Goal: Transaction & Acquisition: Obtain resource

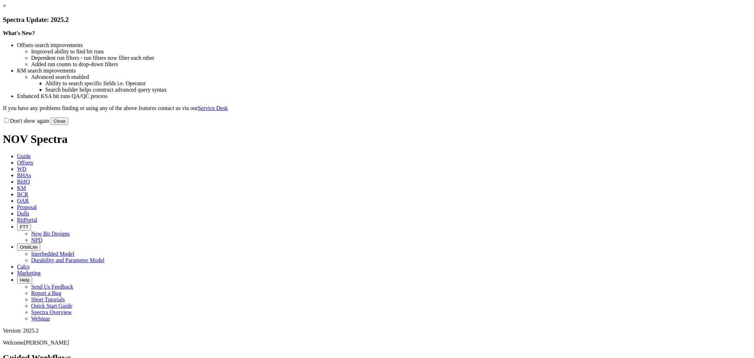
click at [68, 125] on button "Close" at bounding box center [60, 120] width 18 height 7
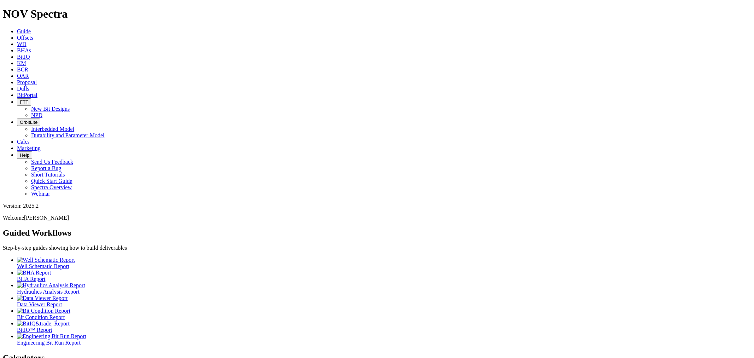
click at [17, 35] on icon at bounding box center [17, 38] width 0 height 6
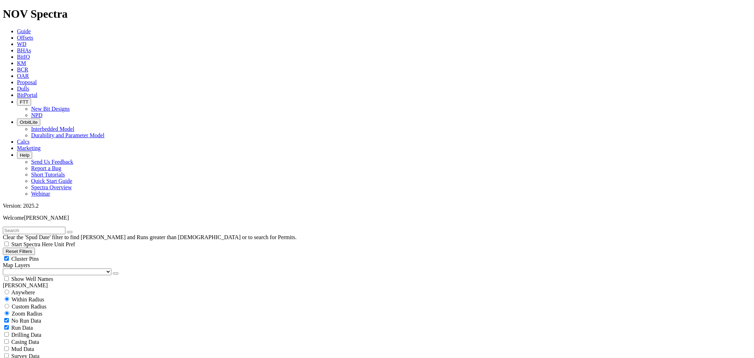
click at [40, 227] on input "text" at bounding box center [34, 230] width 63 height 7
type input "CO1"
click at [70, 255] on div "Cluster Pins" at bounding box center [377, 258] width 749 height 7
checkbox input "false"
click at [42, 268] on select "US Counties [GEOGRAPHIC_DATA], [GEOGRAPHIC_DATA] [GEOGRAPHIC_DATA], [GEOGRAPHIC…" at bounding box center [57, 271] width 109 height 7
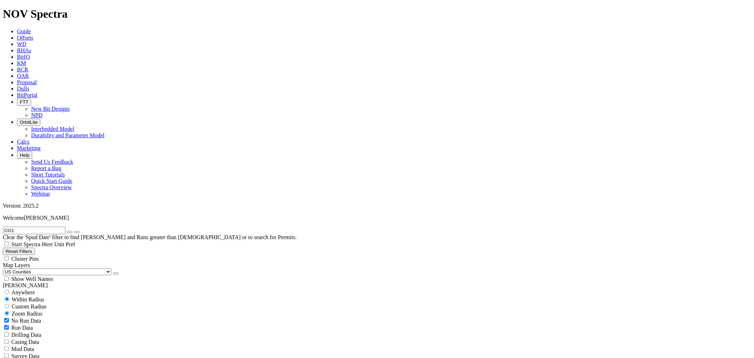
click at [5, 268] on select "US Counties [GEOGRAPHIC_DATA], [GEOGRAPHIC_DATA] [GEOGRAPHIC_DATA], [GEOGRAPHIC…" at bounding box center [57, 271] width 109 height 7
select select "8.75"
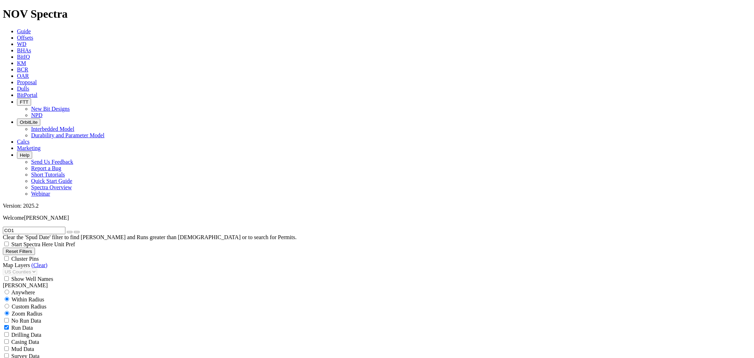
checkbox input "false"
select select "? number:8.75 ?"
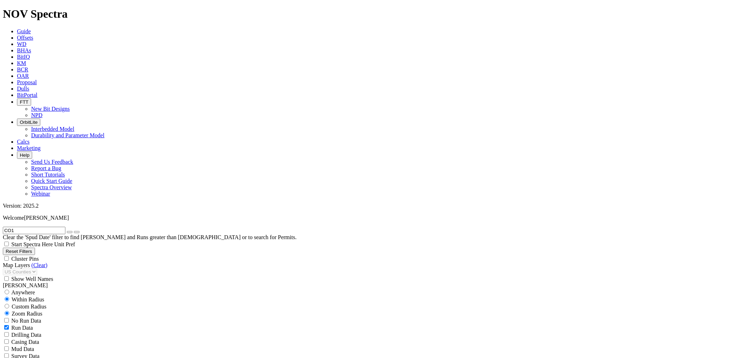
scroll to position [6384, 0]
type input "12000"
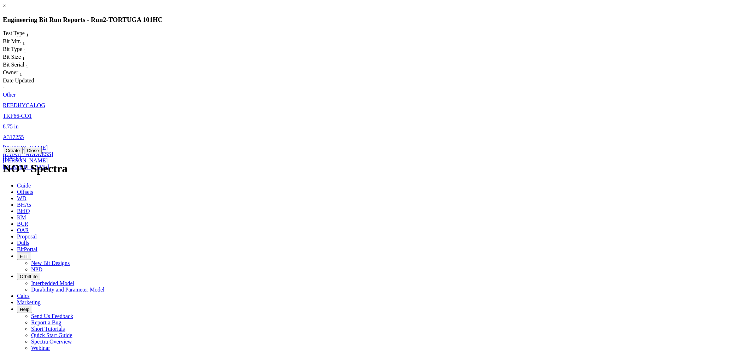
drag, startPoint x: 485, startPoint y: 166, endPoint x: 351, endPoint y: 64, distance: 168.5
click at [356, 66] on engineering-bit-run-modal "× Engineering Bit Run Reports - Run 2 - TORTUGA 101HC Test Type 1 Bit Mfr. 1 Bi…" at bounding box center [377, 78] width 749 height 151
click at [32, 113] on span "TKF66-CO1" at bounding box center [17, 116] width 29 height 6
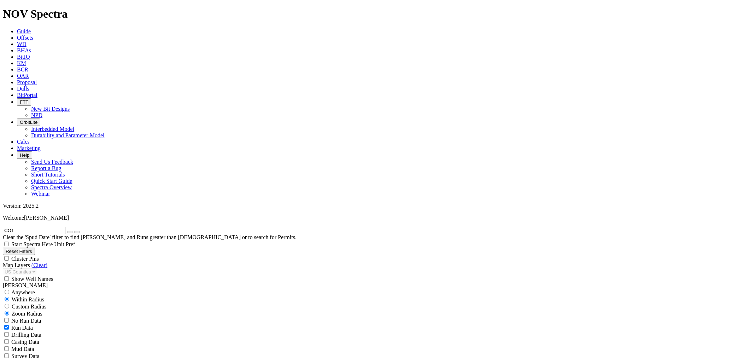
select select "Other"
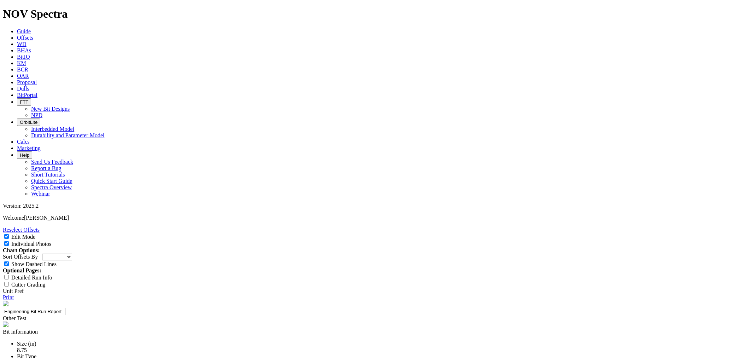
drag, startPoint x: 382, startPoint y: 289, endPoint x: 480, endPoint y: 302, distance: 99.2
drag, startPoint x: 441, startPoint y: 291, endPoint x: 399, endPoint y: 291, distance: 42.1
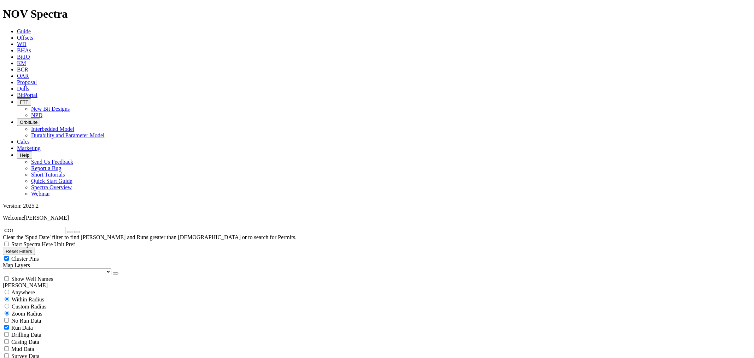
click at [70, 255] on div "Cluster Pins" at bounding box center [377, 258] width 749 height 7
checkbox input "false"
click at [37, 268] on select "US Counties [GEOGRAPHIC_DATA], [GEOGRAPHIC_DATA] [GEOGRAPHIC_DATA], [GEOGRAPHIC…" at bounding box center [57, 271] width 109 height 7
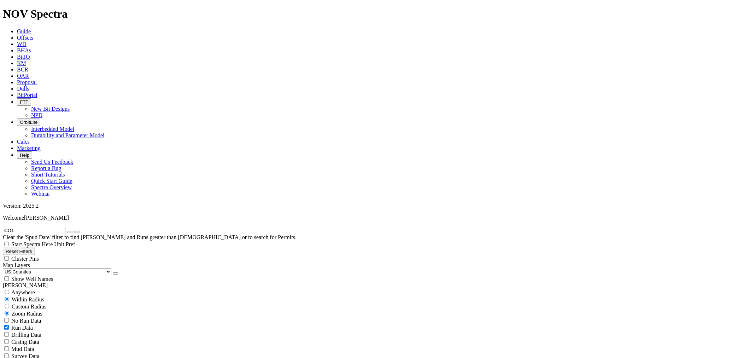
click at [5, 268] on select "US Counties [GEOGRAPHIC_DATA], [GEOGRAPHIC_DATA] [GEOGRAPHIC_DATA], [GEOGRAPHIC…" at bounding box center [57, 271] width 109 height 7
click at [72, 231] on button "button" at bounding box center [70, 232] width 6 height 2
click at [52, 227] on input "text" at bounding box center [34, 230] width 63 height 7
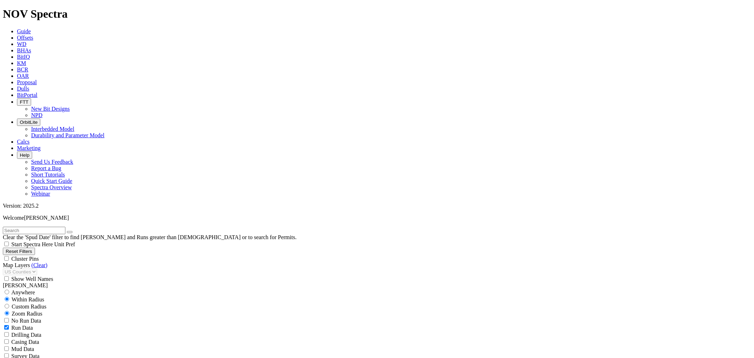
scroll to position [183, 0]
select select
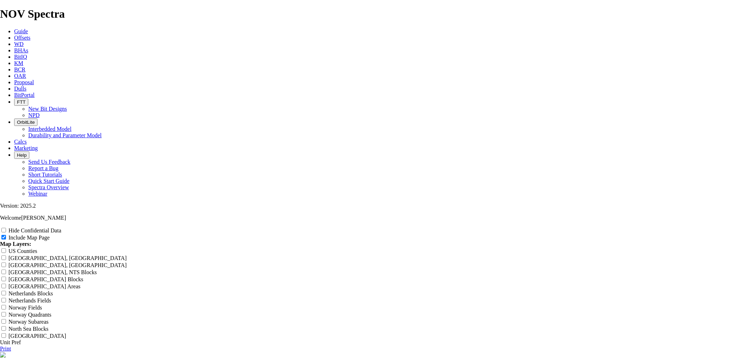
scroll to position [916, 0]
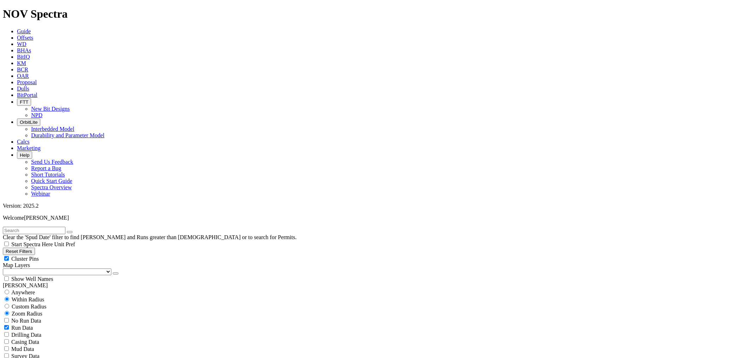
click at [46, 227] on input "text" at bounding box center [34, 230] width 63 height 7
type input "f"
click at [54, 227] on input "tor" at bounding box center [34, 230] width 63 height 7
type input "tortuga"
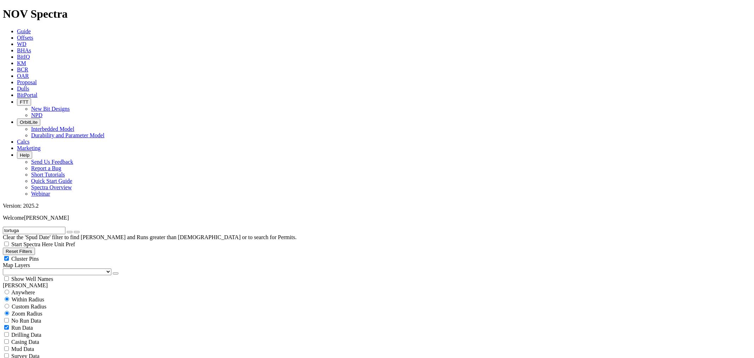
type input "5500"
click at [70, 232] on icon "button" at bounding box center [70, 232] width 0 height 0
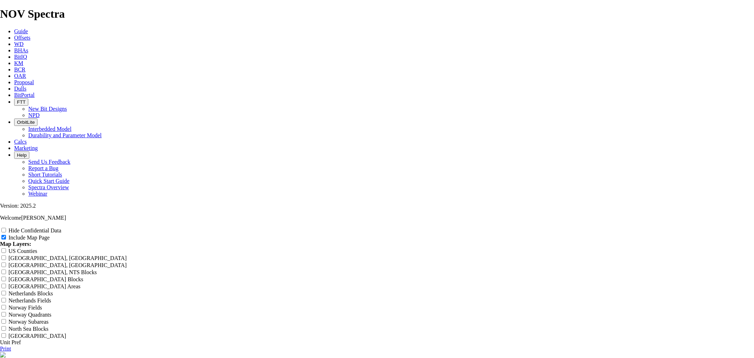
scroll to position [825, 0]
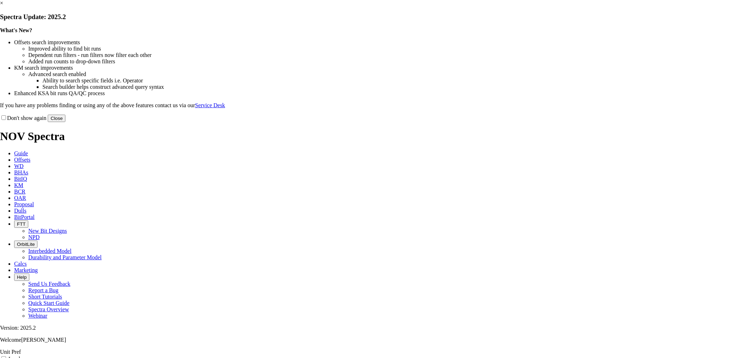
click at [65, 122] on button "Close" at bounding box center [57, 118] width 18 height 7
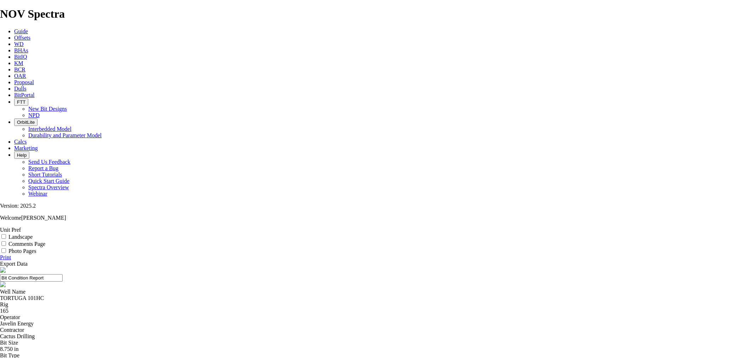
click at [6, 248] on input "Photo Pages" at bounding box center [3, 250] width 5 height 5
checkbox input "true"
paste textarea "Successfully drilled the VCL. Achieved necessary build rates. ROP was hindered …"
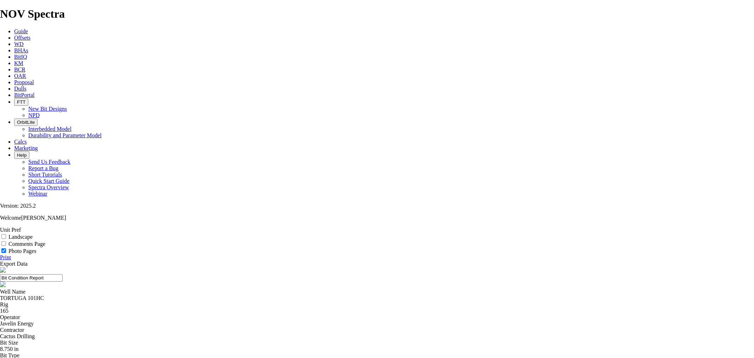
drag, startPoint x: 382, startPoint y: 318, endPoint x: 496, endPoint y: 316, distance: 113.9
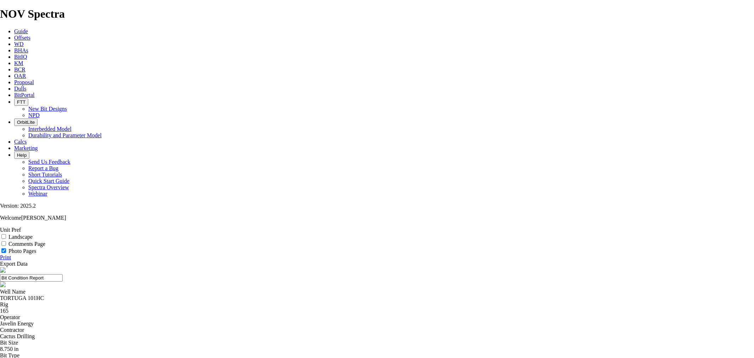
type textarea "Successfully drilled the VCL. Achieved necessary build rates and finished first…"
click at [11, 254] on link "Print" at bounding box center [5, 257] width 11 height 6
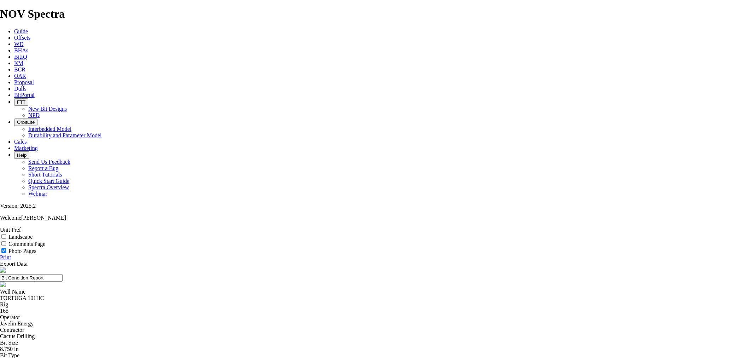
scroll to position [0, 0]
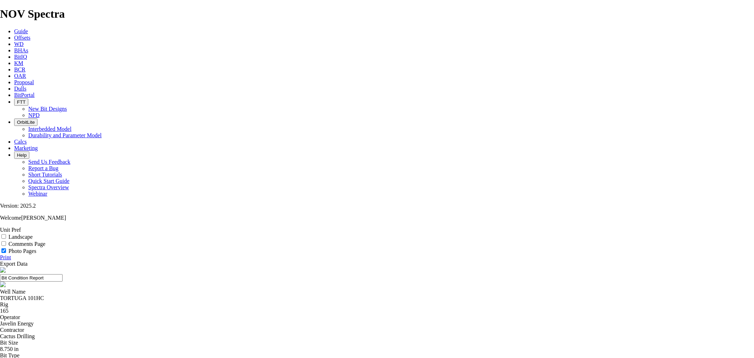
click at [11, 254] on link "Print" at bounding box center [5, 257] width 11 height 6
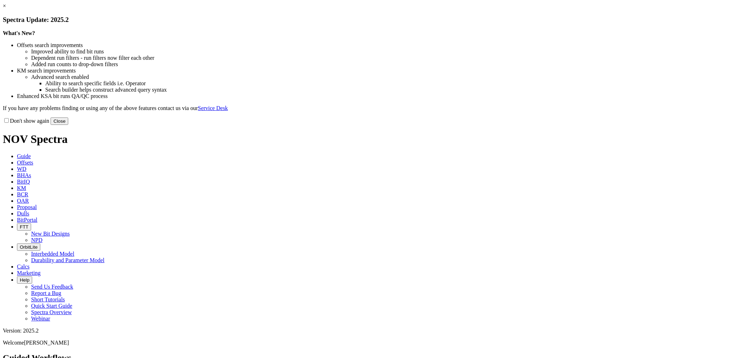
drag, startPoint x: 519, startPoint y: 192, endPoint x: 510, endPoint y: 190, distance: 8.8
click at [68, 125] on button "Close" at bounding box center [60, 120] width 18 height 7
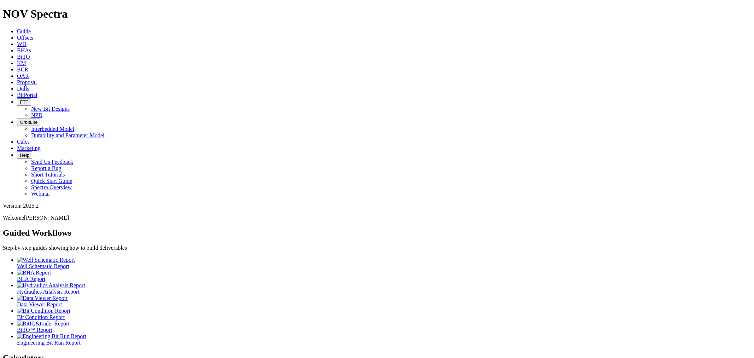
click at [33, 35] on span "Offsets" at bounding box center [25, 38] width 16 height 6
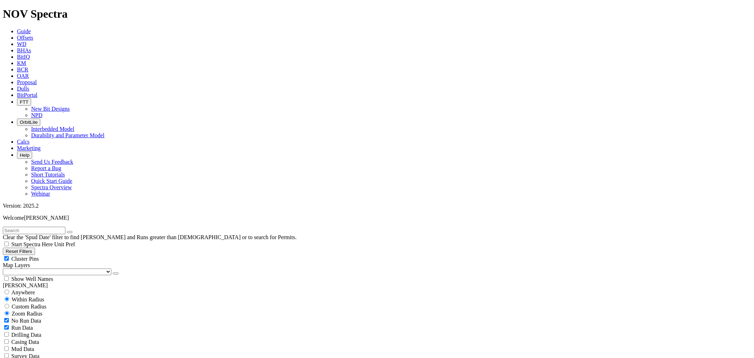
click at [44, 227] on input "text" at bounding box center [34, 230] width 63 height 7
type input "8.75"
drag, startPoint x: 69, startPoint y: 51, endPoint x: 59, endPoint y: 64, distance: 16.1
click at [69, 255] on div "Cluster Pins" at bounding box center [377, 258] width 749 height 7
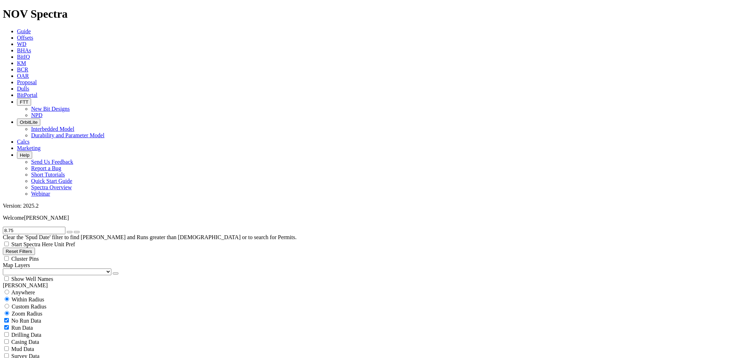
checkbox input "false"
click at [41, 268] on select "US Counties [GEOGRAPHIC_DATA], [GEOGRAPHIC_DATA] [GEOGRAPHIC_DATA], [GEOGRAPHIC…" at bounding box center [57, 271] width 109 height 7
click at [5, 268] on select "US Counties [GEOGRAPHIC_DATA], [GEOGRAPHIC_DATA] [GEOGRAPHIC_DATA], [GEOGRAPHIC…" at bounding box center [57, 271] width 109 height 7
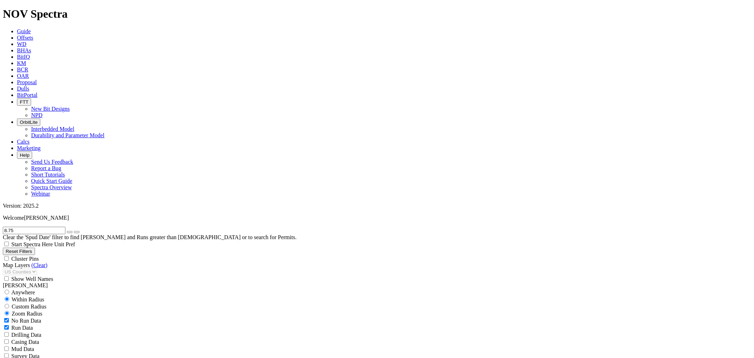
select select "8.75"
checkbox input "false"
select select "? number:8.75 ?"
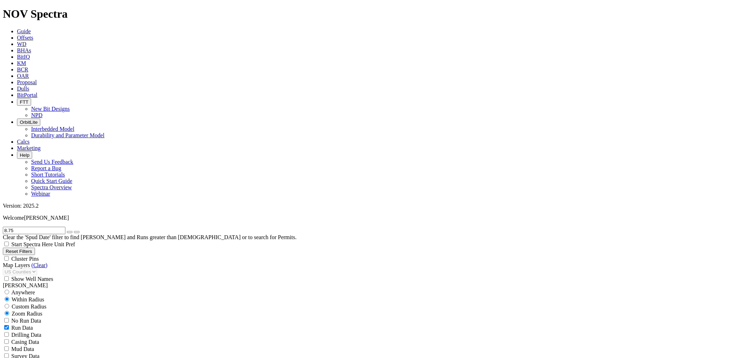
select select
click at [70, 232] on icon "button" at bounding box center [70, 232] width 0 height 0
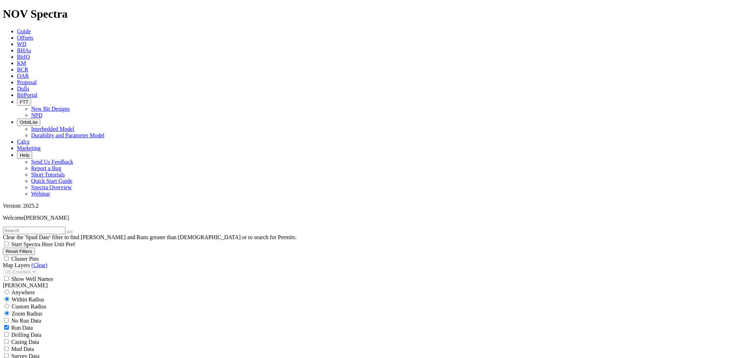
click at [44, 227] on input "text" at bounding box center [34, 230] width 63 height 7
type input "12.25"
click at [80, 231] on button "submit" at bounding box center [77, 232] width 6 height 2
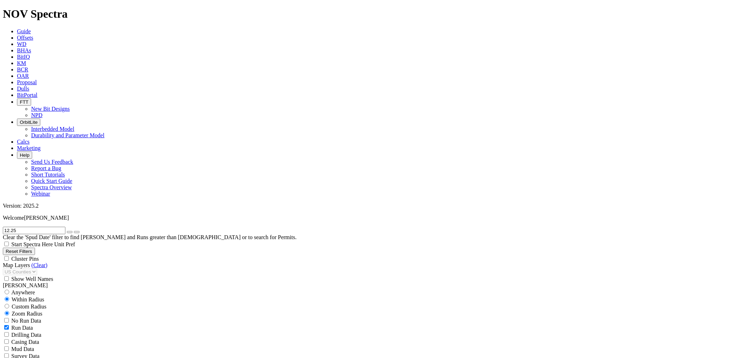
click at [30, 227] on input "12.25" at bounding box center [34, 230] width 63 height 7
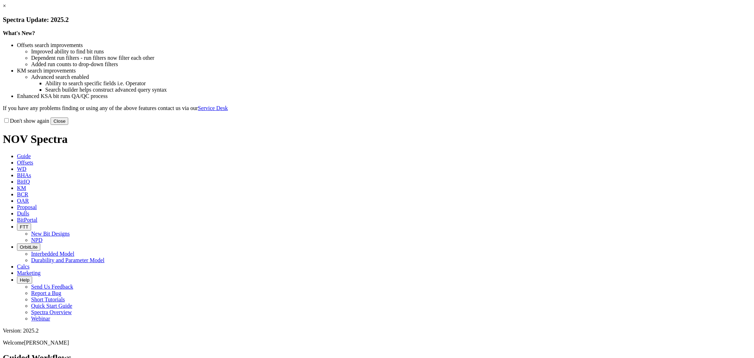
click at [68, 125] on button "Close" at bounding box center [60, 120] width 18 height 7
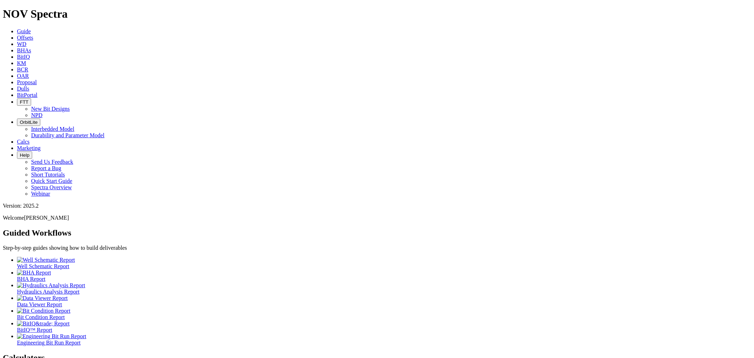
click at [33, 35] on span "Offsets" at bounding box center [25, 38] width 16 height 6
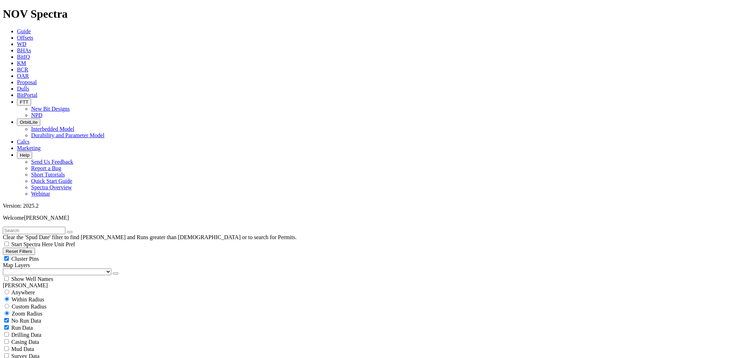
click at [71, 255] on div "Cluster Pins" at bounding box center [377, 258] width 749 height 7
checkbox input "false"
click at [40, 268] on select "US Counties [GEOGRAPHIC_DATA], [GEOGRAPHIC_DATA] [GEOGRAPHIC_DATA], [GEOGRAPHIC…" at bounding box center [57, 271] width 109 height 7
click at [5, 268] on select "US Counties [GEOGRAPHIC_DATA], [GEOGRAPHIC_DATA] [GEOGRAPHIC_DATA], [GEOGRAPHIC…" at bounding box center [57, 271] width 109 height 7
click at [32, 227] on input "text" at bounding box center [34, 230] width 63 height 7
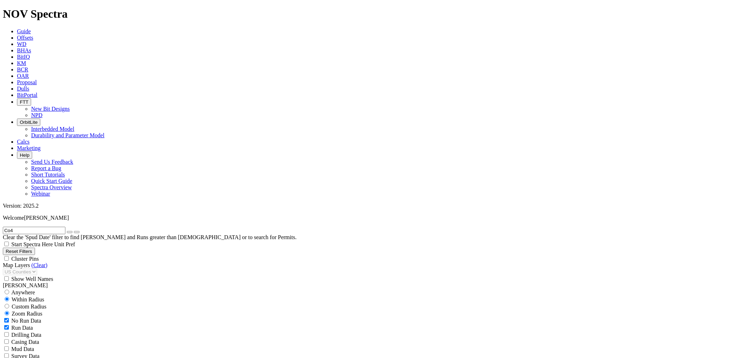
type input "Co4"
click at [74, 231] on button "submit" at bounding box center [77, 232] width 6 height 2
drag, startPoint x: 106, startPoint y: 220, endPoint x: 56, endPoint y: 239, distance: 54.4
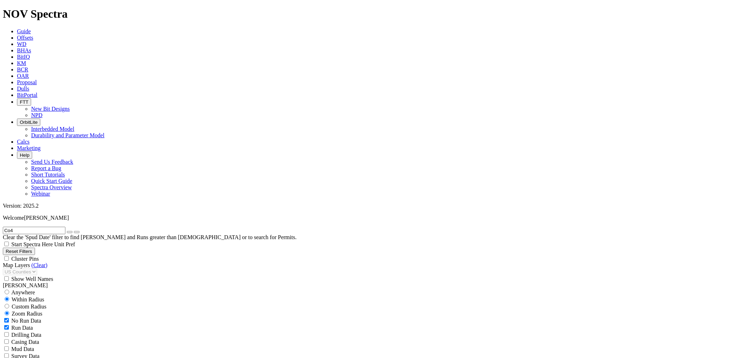
click at [106, 317] on div "No Run Data Run Data Drilling Data Casing Data Mud Data Survey Data Hydraulics …" at bounding box center [377, 356] width 749 height 78
select select "8.75"
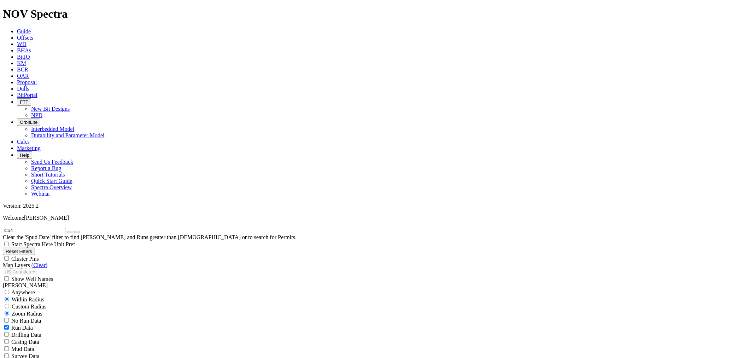
checkbox input "false"
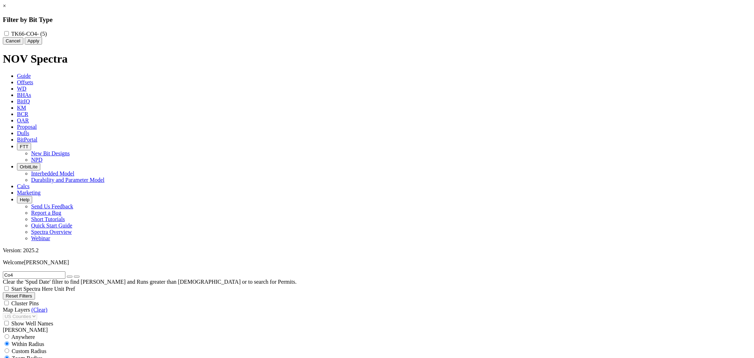
click at [42, 45] on button "Apply" at bounding box center [33, 40] width 17 height 7
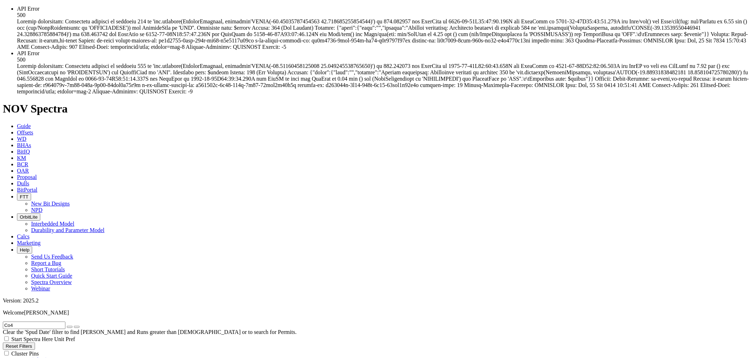
click at [436, 95] on li "API Error 500" at bounding box center [384, 72] width 734 height 45
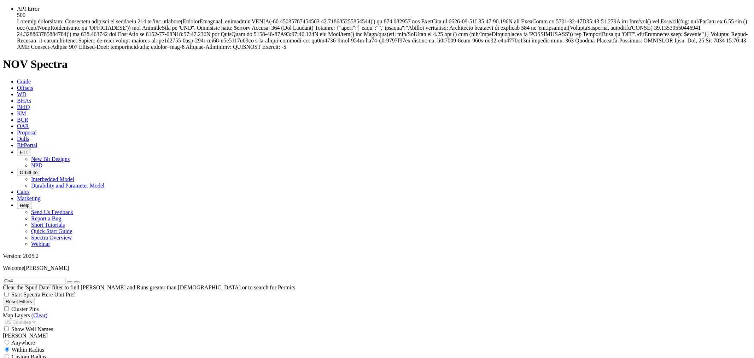
click at [315, 50] on div "API Error 500" at bounding box center [384, 28] width 734 height 45
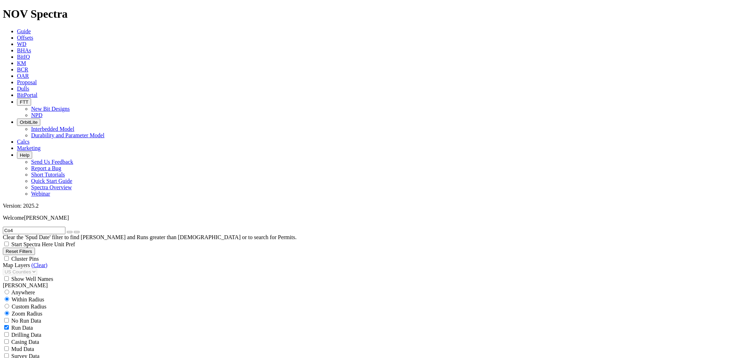
select select
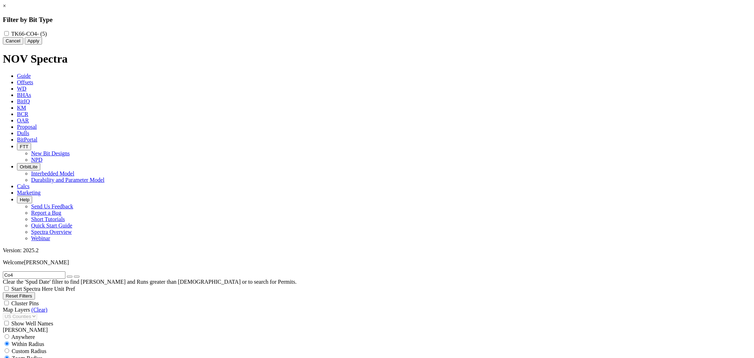
click at [9, 33] on input "TK66-CO4 - (5)" at bounding box center [6, 33] width 5 height 5
checkbox input "true"
click at [42, 45] on button "Apply" at bounding box center [33, 40] width 17 height 7
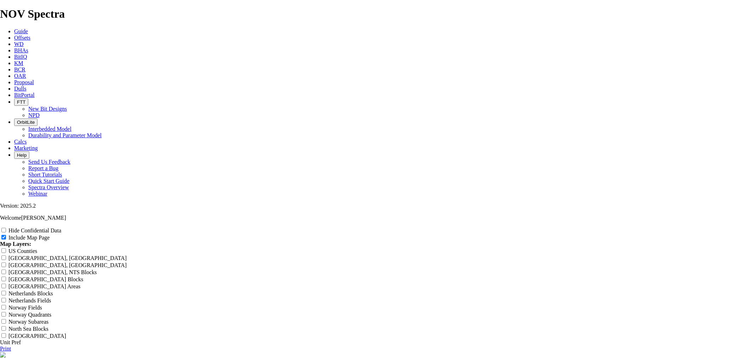
scroll to position [825, 0]
drag, startPoint x: 430, startPoint y: 107, endPoint x: 305, endPoint y: 104, distance: 125.2
type input "C"
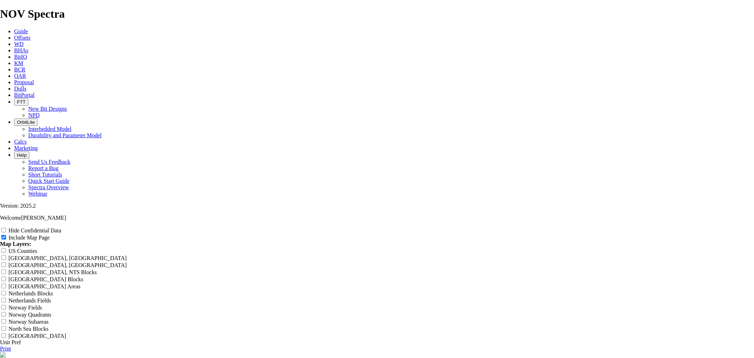
type input "C"
type input "CO"
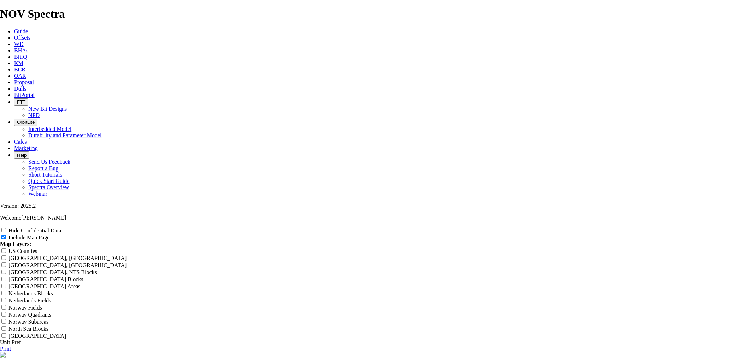
type input "CO"
type input "CO4"
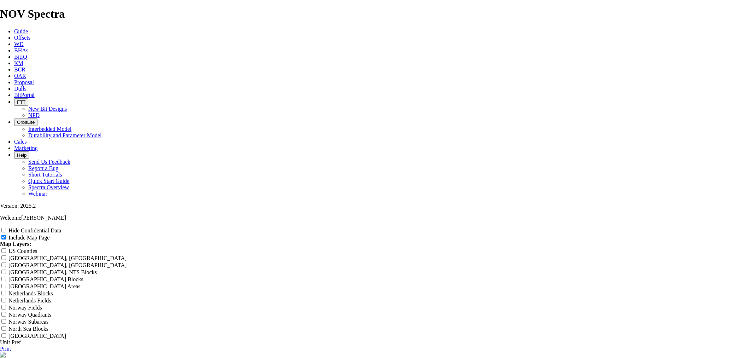
type input "CO4"
type input "CO4 -"
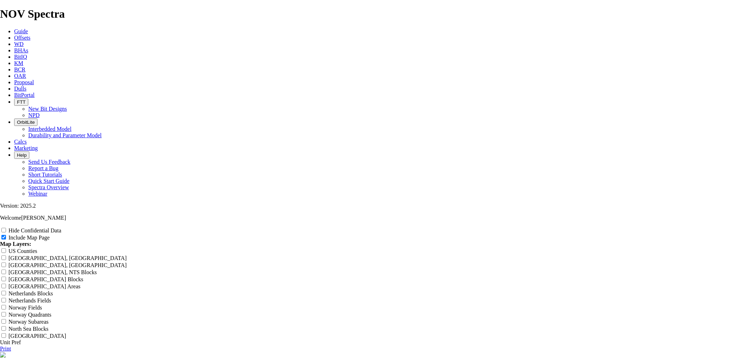
type input "CO4 -"
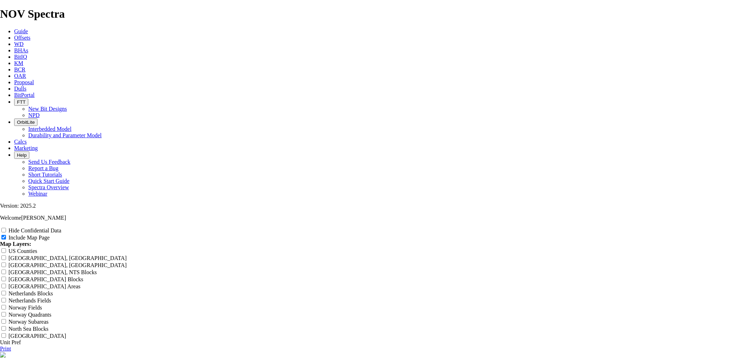
type input "CO4 - D"
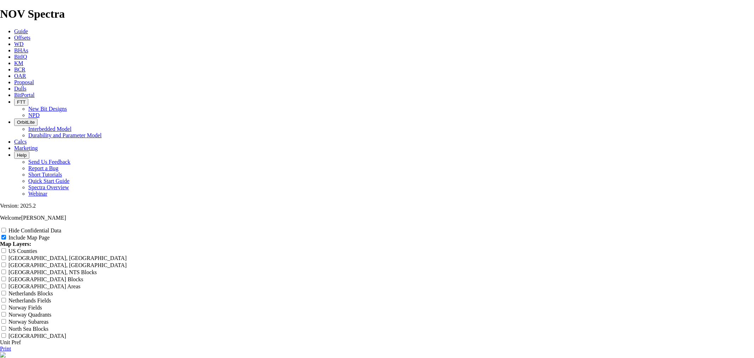
type input "CO4 - Dr"
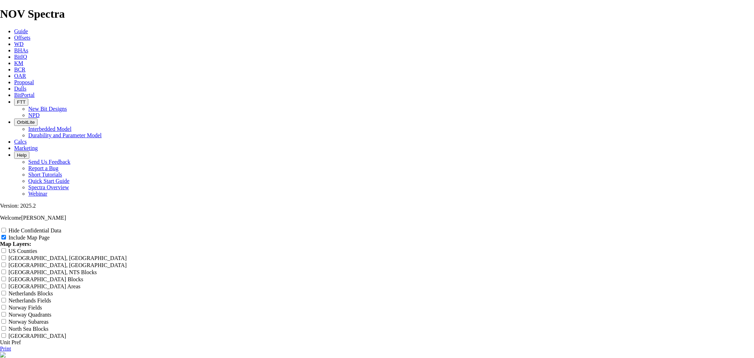
type input "CO4 - Dri"
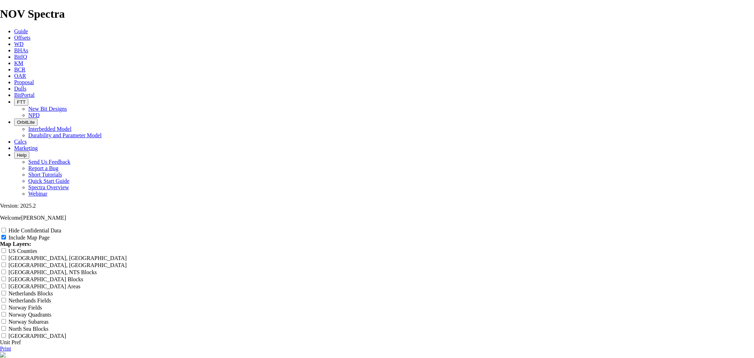
type input "CO4 - Dril"
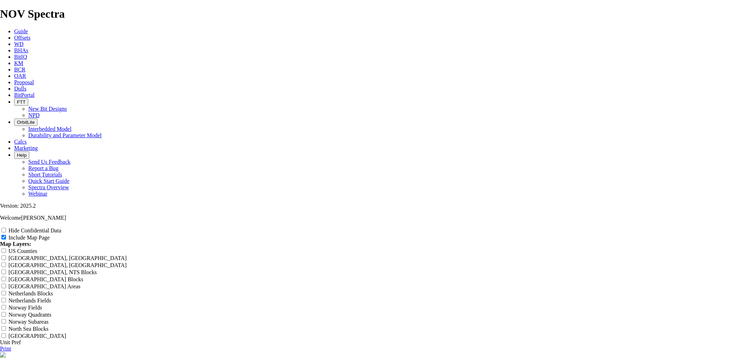
type input "CO4 - Drill"
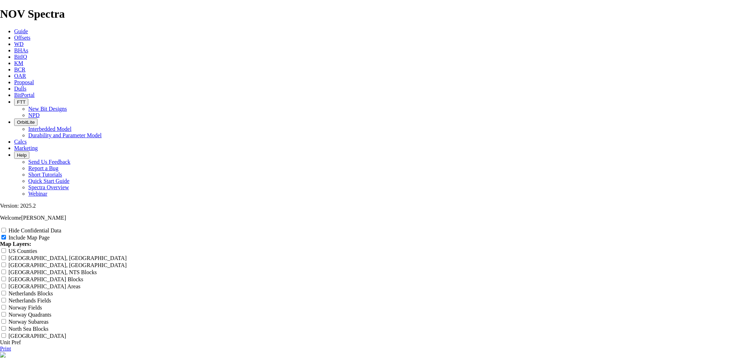
type input "CO4 - Drilli"
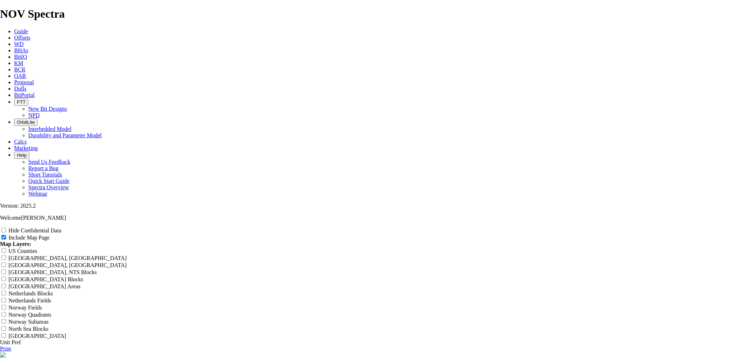
type input "CO4 - Drillin"
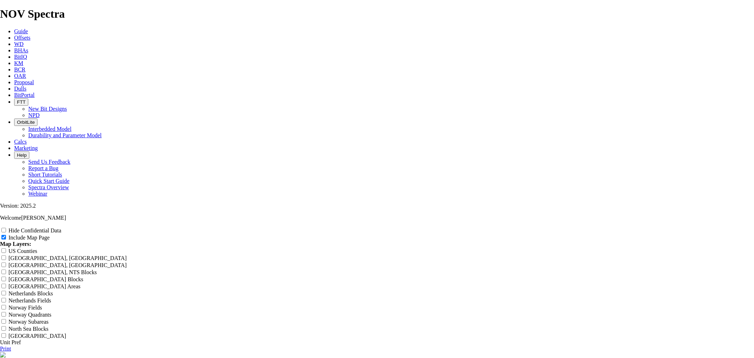
type input "CO4 - Drilling"
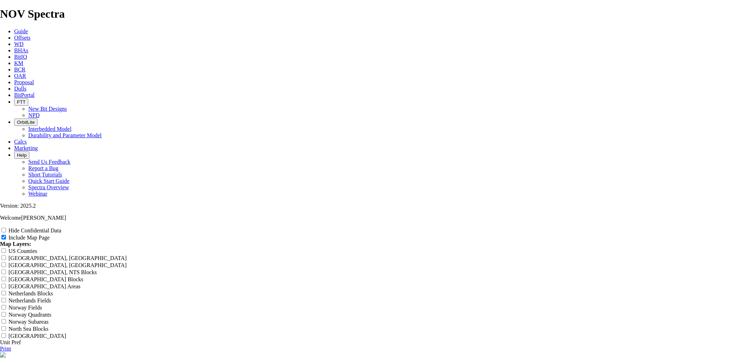
type input "CO4 - Drilling"
type input "CO4 - Drilling C"
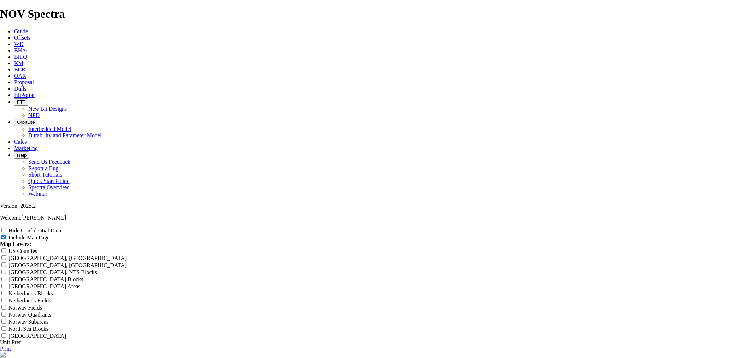
type input "CO4 - Drilling C"
type input "CO4 - Drilling Cu"
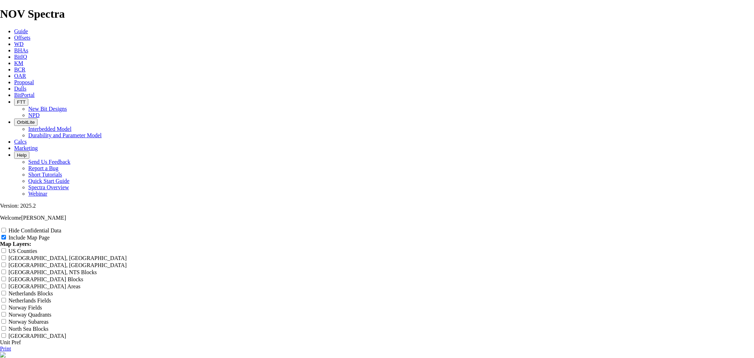
type input "CO4 - Drilling Cu"
type input "CO4 - Drilling Cur"
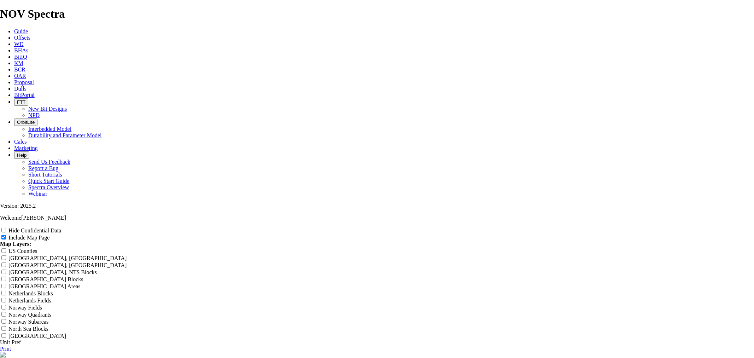
type input "CO4 - Drilling Cur"
type input "CO4 - Drilling Curv"
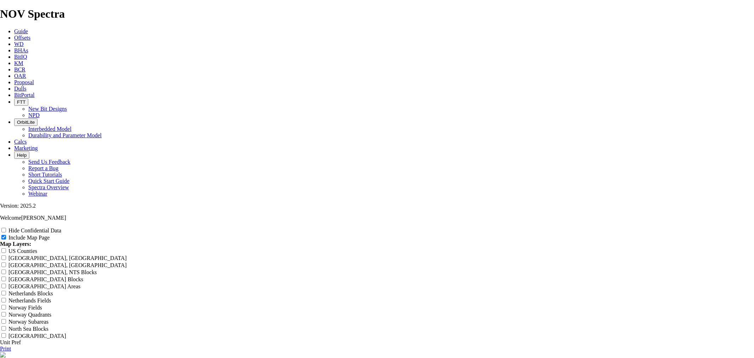
type input "CO4 - Drilling Curv"
type input "CO4 - Drilling Curve"
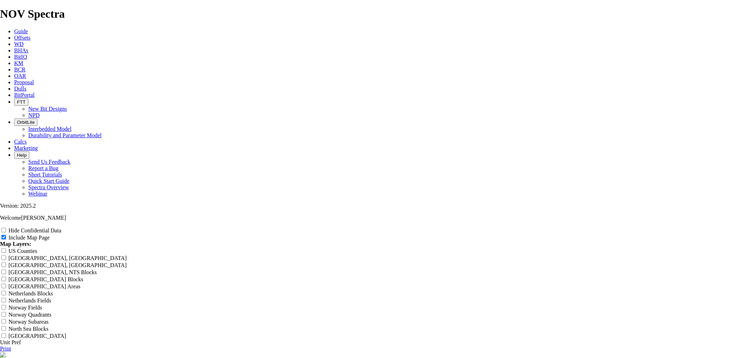
type input "CO4 - Drilling Curve"
type input "CO4 - Drilling Curve-"
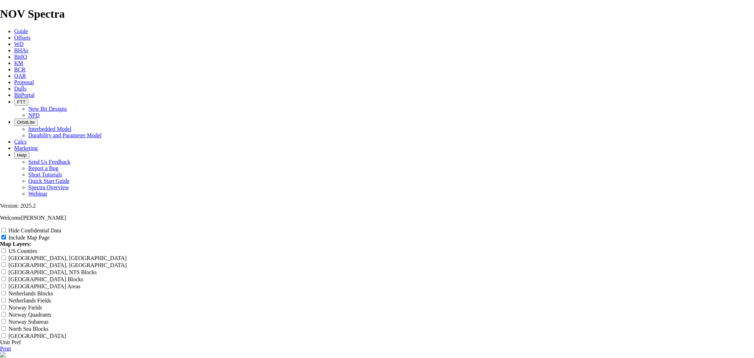
type input "CO4 - Drilling Curve-"
type input "CO4 - Drilling Curve-L"
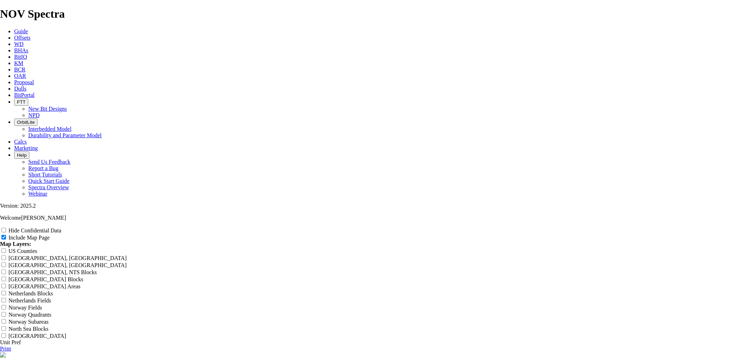
type input "CO4 - Drilling Curve-L"
type input "CO4 - Drilling Curve-La"
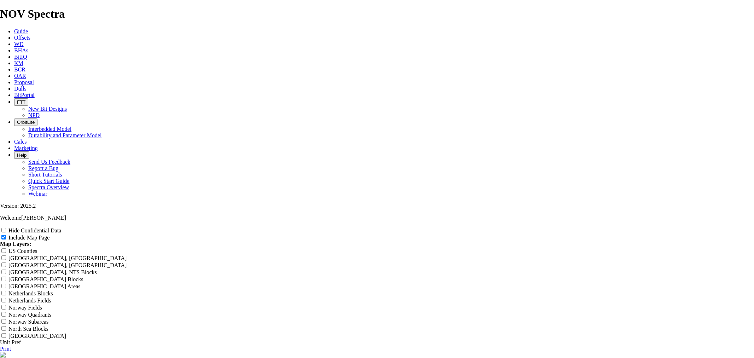
type input "CO4 - Drilling Curve-La"
type input "CO4 - Drilling Curve-Lat"
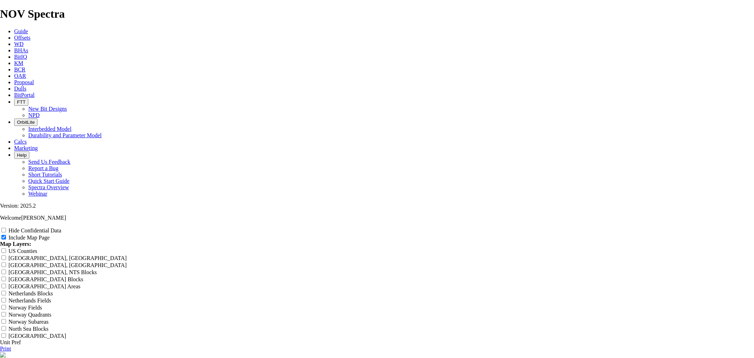
type input "CO4 - Drilling Curve-Lat"
type input "CO4 - Drilling Curve-Late"
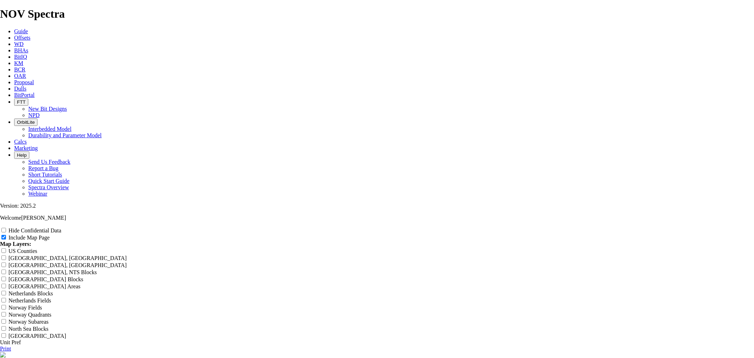
type input "CO4 - Drilling Curve-Late"
type input "CO4 - Drilling Curve-Later"
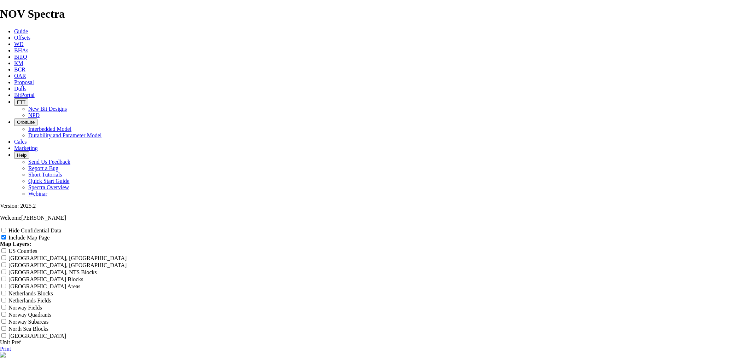
type input "CO4 - Drilling Curve-Later"
type input "CO4 - Drilling Curve-Latera"
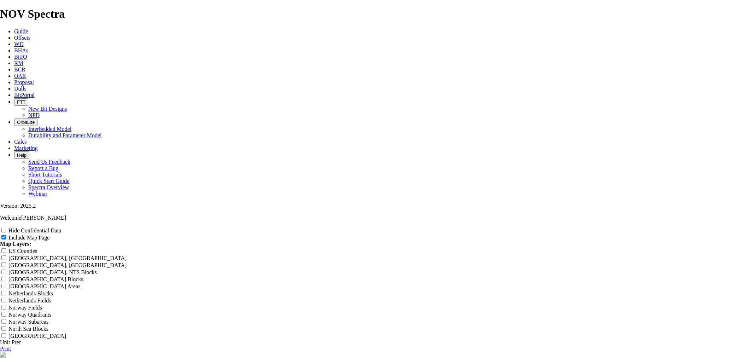
type input "CO4 - Drilling Curve-Latera"
type input "8CO4 - Drilling Curve-Latera"
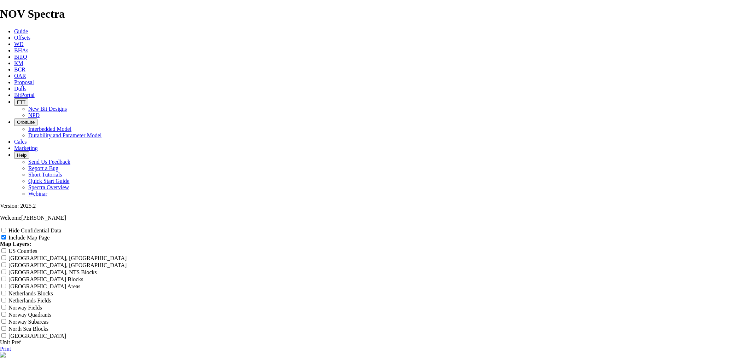
type input "8CO4 - Drilling Curve-Latera"
type input "8.CO4 - Drilling Curve-Latera"
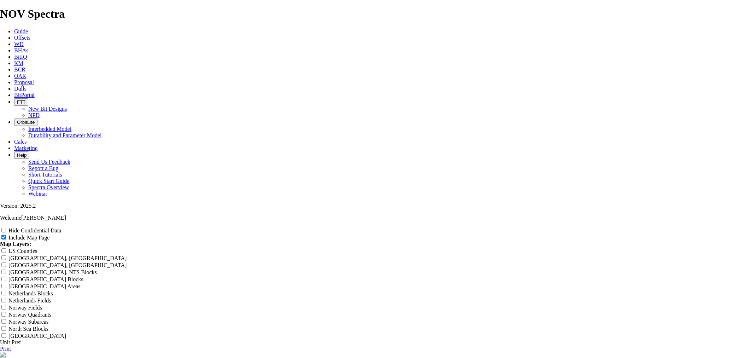
type input "8.CO4 - Drilling Curve-Latera"
type input "8.7CO4 - Drilling Curve-Latera"
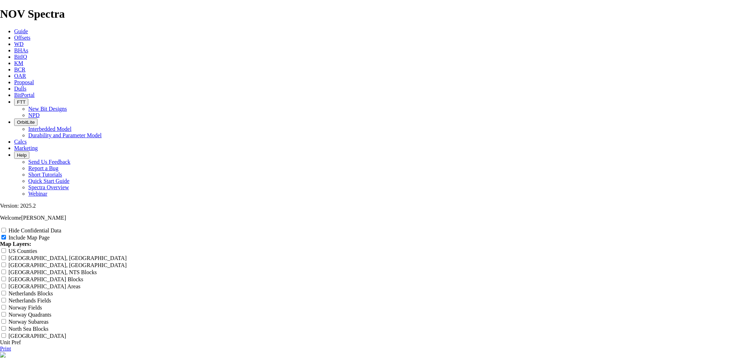
type input "8.7CO4 - Drilling Curve-Latera"
type input "8.75CO4 - Drilling Curve-Latera"
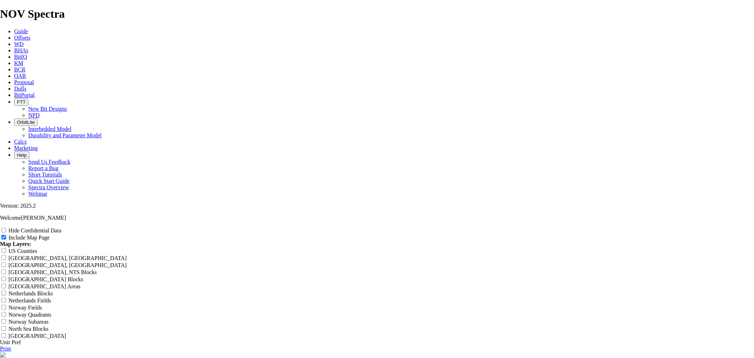
type input "8.75CO4 - Drilling Curve-Latera"
type input "8.75 CO4 - Drilling Curve-Latera"
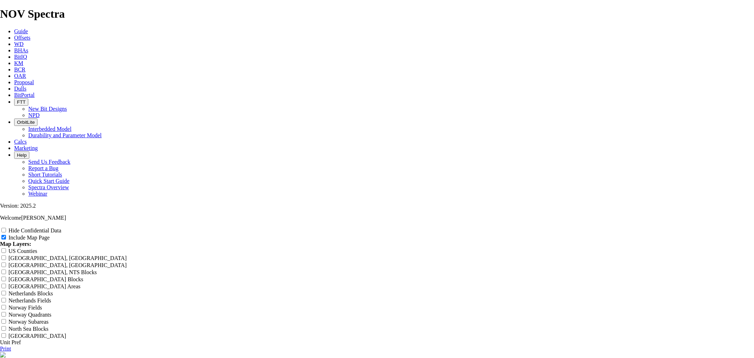
type input "8.75 CO4 - Drilling Curve-Latera"
type input "8.75 TCO4 - Drilling Curve-Latera"
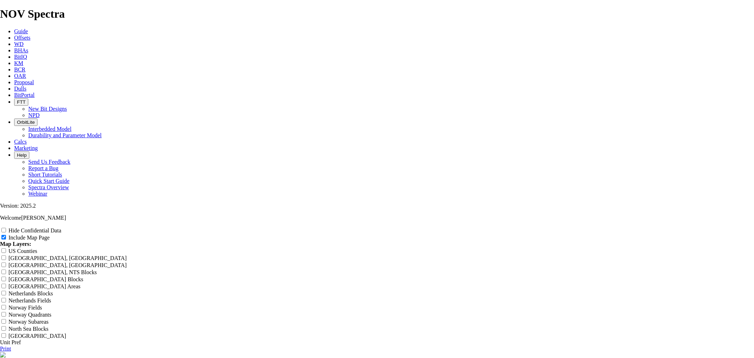
type input "8.75 TCO4 - Drilling Curve-Latera"
type input "8.75 TKCO4 - Drilling Curve-Latera"
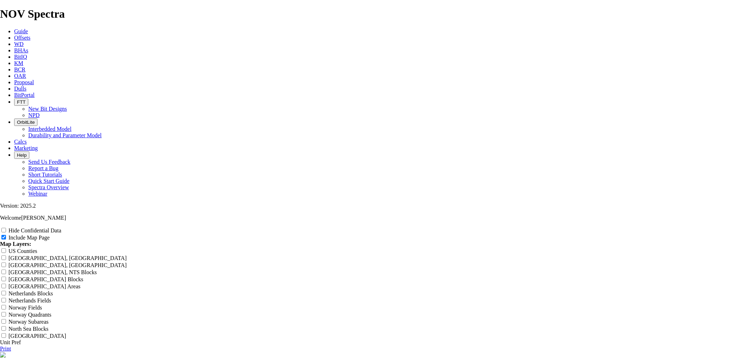
type input "8.75 TKCO4 - Drilling Curve-Latera"
type input "8.75 TK6CO4 - Drilling Curve-Latera"
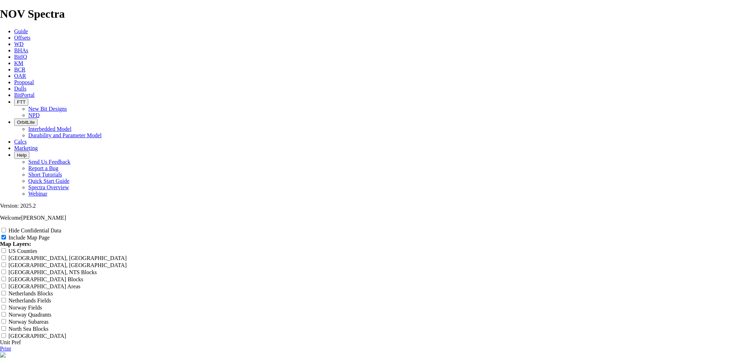
type input "8.75 TK6CO4 - Drilling Curve-Latera"
type input "8.75 TK66CO4 - Drilling Curve-Latera"
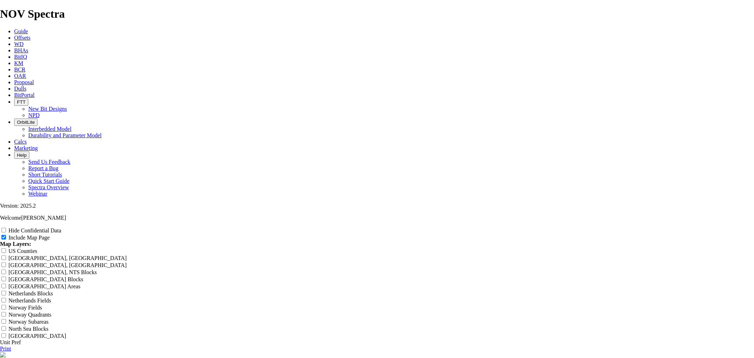
type input "8.75 TK66CO4 - Drilling Curve-Latera"
type input "8.75 TK66-CO4 - Drilling Curve-Latera"
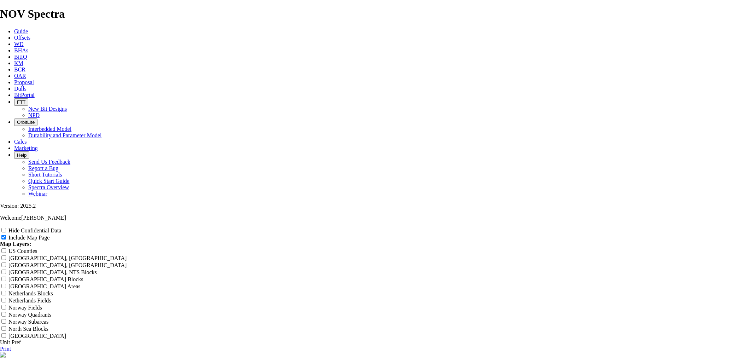
type input "8.75 TK66-CO4 - Drilling Curve-Latera"
type input "8.75 TK66-CO4 - Drilling Curve-Lateral"
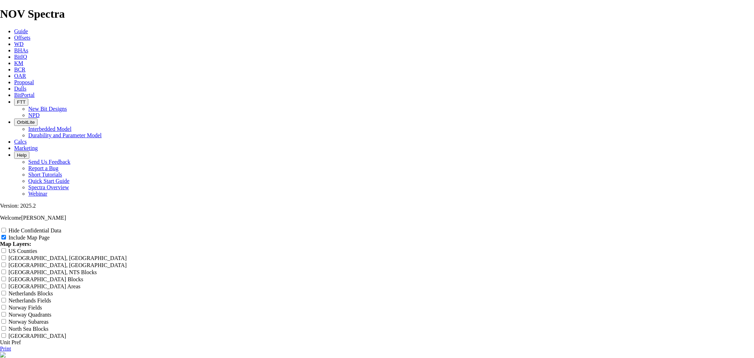
type input "8.75 TK66-CO4 - Drilling Curve-Lateral"
type input "8.75 TK66-CO4 - Drilling Curve-Laterals"
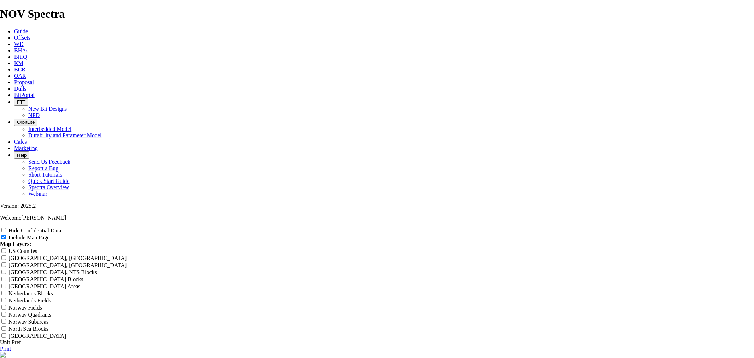
type input "8.75 TK66-CO4 - Drilling Curve-Laterals"
type input "8.75 TK66-CO4 - Drilling Curve-Laterals-"
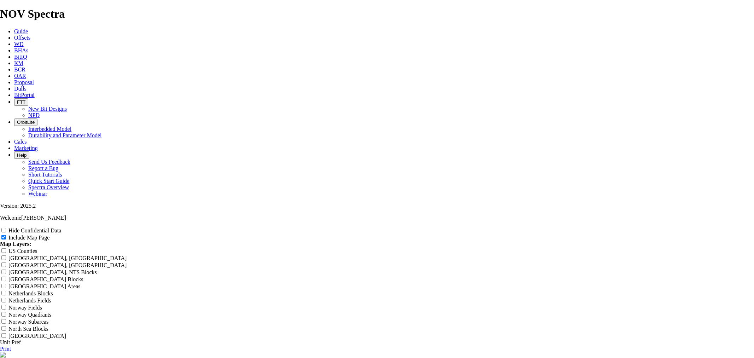
type input "8.75 TK66-CO4 - Drilling Curve-Laterals-"
type input "8.75 TK66-CO4 - Drilling Curve-Laterals"
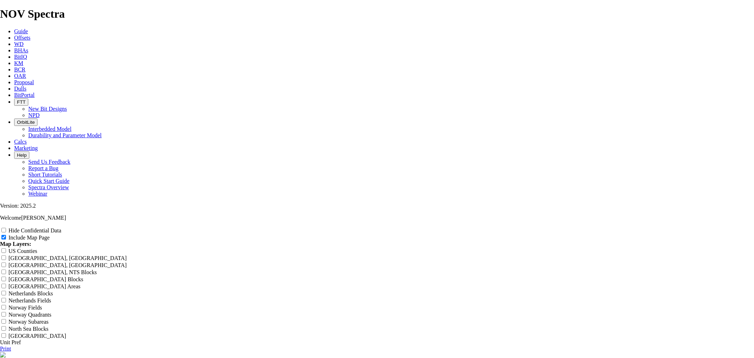
type input "8.75 TK66-CO4 - Drilling Curve-Laterals"
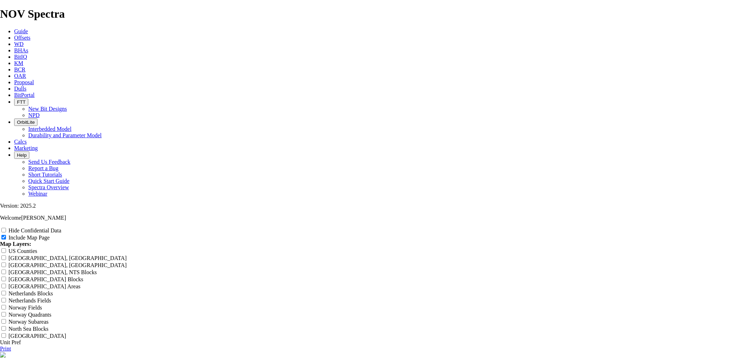
click at [63, 357] on input "8.75 TK66-CO4 - Drilling Curve-Laterals -" at bounding box center [31, 362] width 63 height 7
drag, startPoint x: 335, startPoint y: 47, endPoint x: 333, endPoint y: 61, distance: 14.3
click at [63, 357] on input "8.75 TK66-CO4 - Drilling Curve-Laterals - South Texas" at bounding box center [31, 362] width 63 height 7
drag, startPoint x: 361, startPoint y: 48, endPoint x: 356, endPoint y: 50, distance: 5.6
click at [63, 357] on input "8.75 TK66-CO4 - VCL Bit Drilling Curve-Laterals - South Texas" at bounding box center [31, 362] width 63 height 7
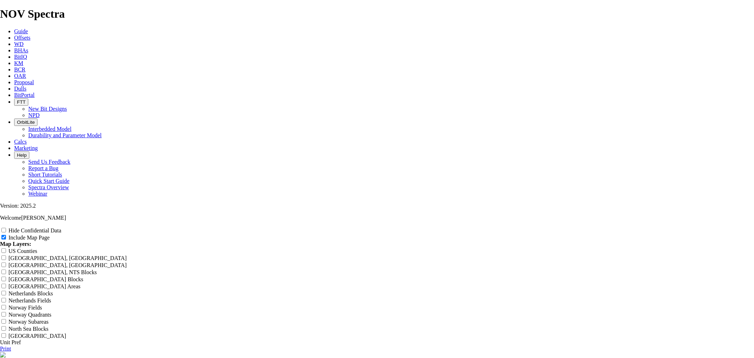
scroll to position [0, 6]
drag, startPoint x: 450, startPoint y: 50, endPoint x: 501, endPoint y: 47, distance: 51.7
click at [501, 352] on header "8.75 TK66-CO4 - VCL Bit drilling Curve-Laterals - South Texas" at bounding box center [377, 359] width 754 height 14
click at [63, 357] on input "8.75 TK66-CO4 - VCL Bit drilling Curve-Laterals - STX" at bounding box center [31, 362] width 63 height 7
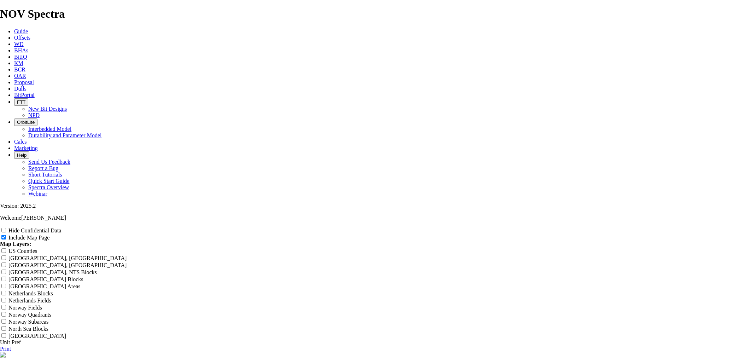
scroll to position [916, 0]
drag, startPoint x: 712, startPoint y: 68, endPoint x: 715, endPoint y: 77, distance: 9.6
click at [6, 248] on input "US Counties" at bounding box center [3, 250] width 5 height 5
click at [739, 345] on div "Print" at bounding box center [377, 348] width 754 height 6
click at [11, 345] on link "Print" at bounding box center [5, 348] width 11 height 6
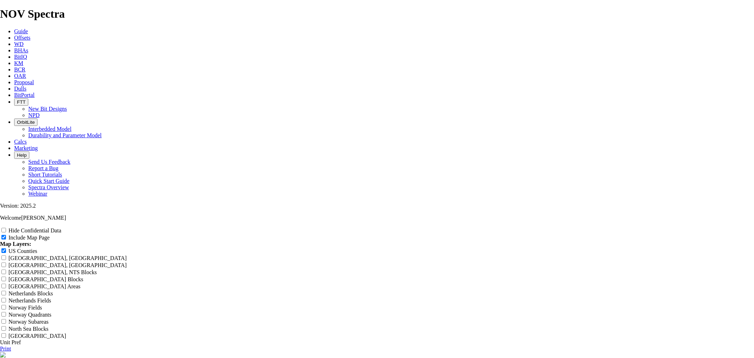
scroll to position [1147, 0]
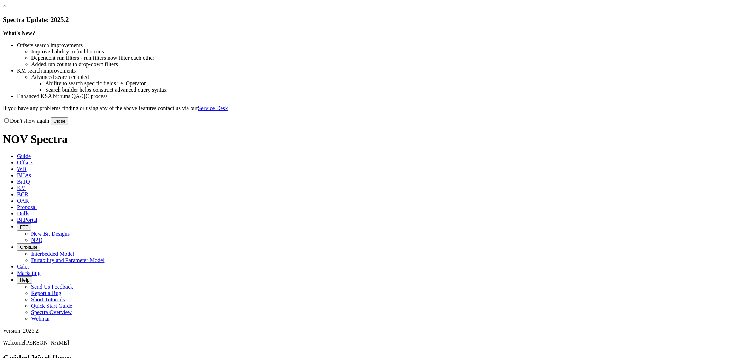
click at [68, 125] on button "Close" at bounding box center [60, 120] width 18 height 7
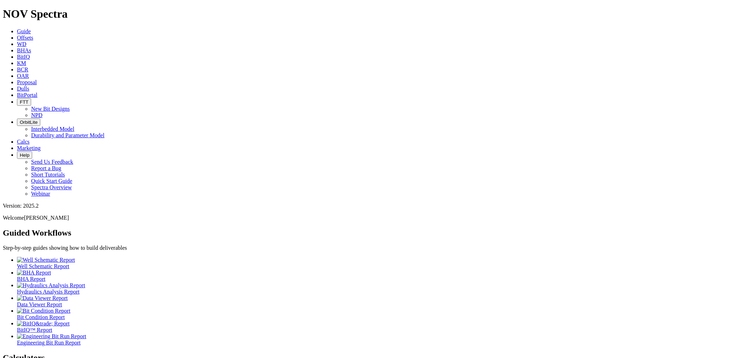
click at [33, 35] on link "Offsets" at bounding box center [25, 38] width 16 height 6
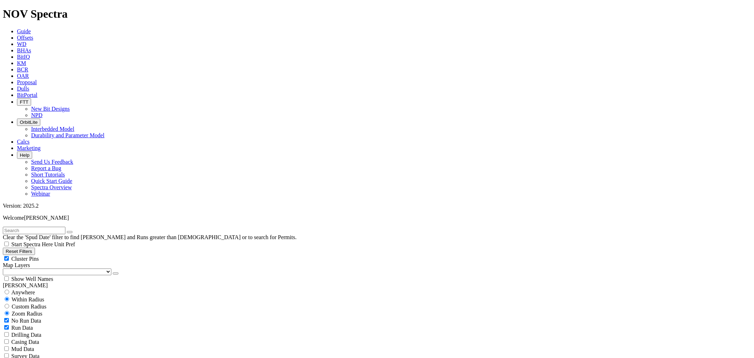
click at [34, 227] on input "text" at bounding box center [34, 230] width 63 height 7
type input "12.25"
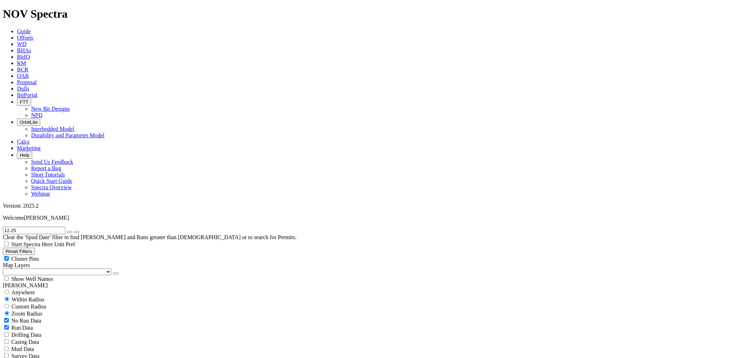
type input "5500"
checkbox input "false"
type input "5500"
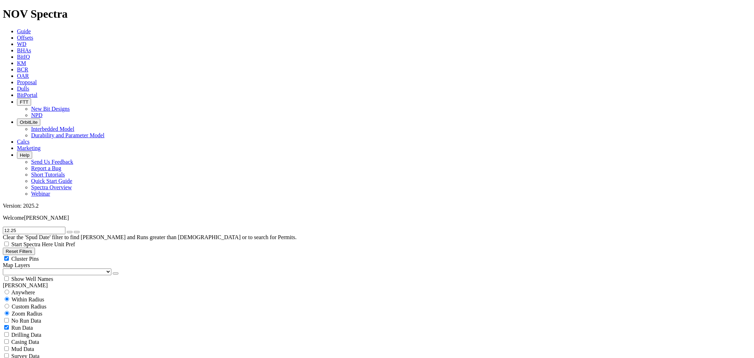
type input "3000"
select select "? number:12.25 ?"
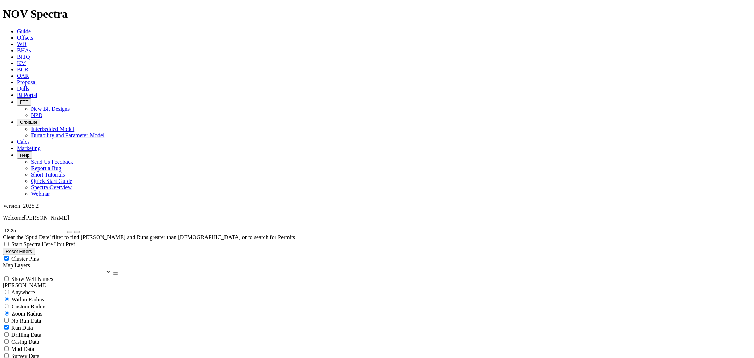
click at [70, 232] on icon "button" at bounding box center [70, 232] width 0 height 0
click at [72, 255] on div "Cluster Pins" at bounding box center [377, 258] width 749 height 7
checkbox input "false"
click at [42, 268] on select "US Counties [GEOGRAPHIC_DATA], [GEOGRAPHIC_DATA] [GEOGRAPHIC_DATA], [GEOGRAPHIC…" at bounding box center [57, 271] width 109 height 7
click at [5, 268] on select "US Counties [GEOGRAPHIC_DATA], [GEOGRAPHIC_DATA] [GEOGRAPHIC_DATA], [GEOGRAPHIC…" at bounding box center [57, 271] width 109 height 7
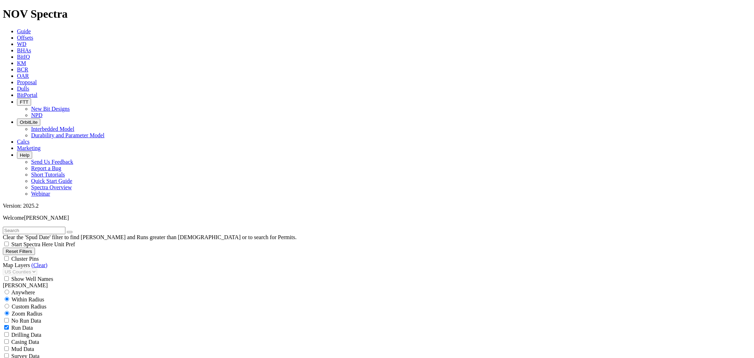
scroll to position [3655, 0]
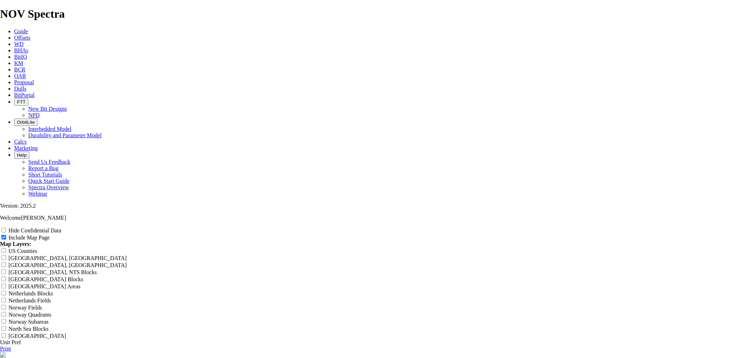
scroll to position [1375, 0]
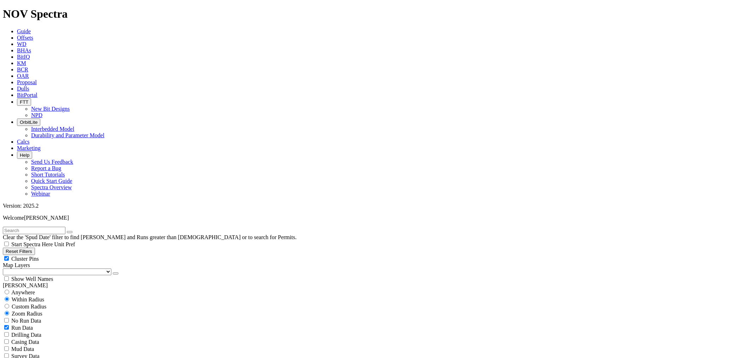
scroll to position [143, 0]
click at [71, 255] on div "Cluster Pins" at bounding box center [377, 258] width 749 height 7
checkbox input "false"
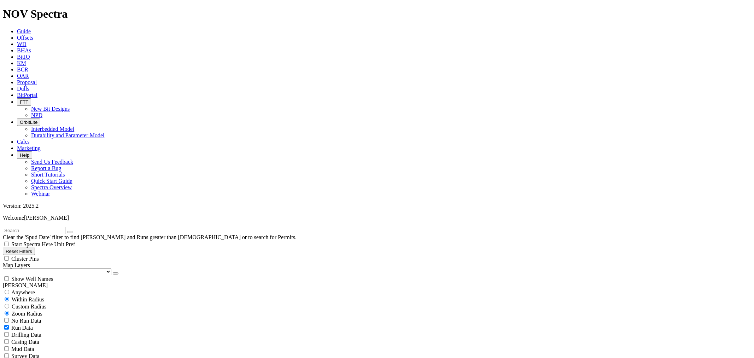
click at [40, 268] on select "US Counties [GEOGRAPHIC_DATA], [GEOGRAPHIC_DATA] [GEOGRAPHIC_DATA], [GEOGRAPHIC…" at bounding box center [57, 271] width 109 height 7
click at [5, 268] on select "US Counties [GEOGRAPHIC_DATA], [GEOGRAPHIC_DATA] [GEOGRAPHIC_DATA], [GEOGRAPHIC…" at bounding box center [57, 271] width 109 height 7
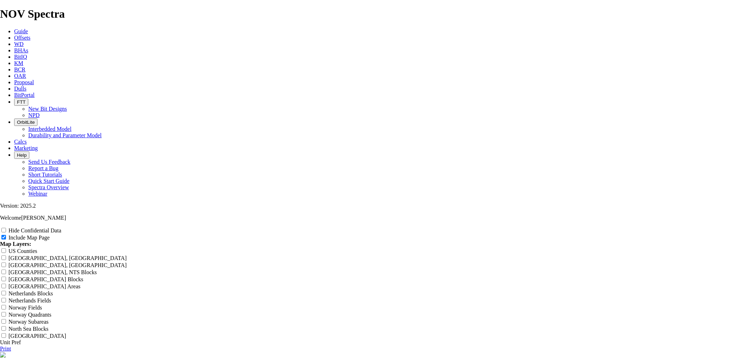
scroll to position [641, 0]
drag, startPoint x: 436, startPoint y: 292, endPoint x: 294, endPoint y: 287, distance: 141.9
type input "1"
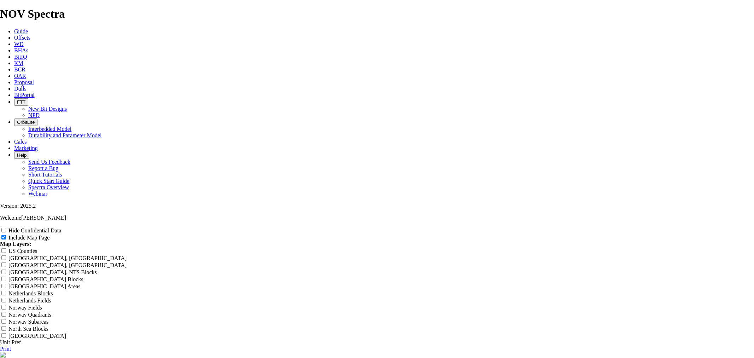
type input "1"
type input "12"
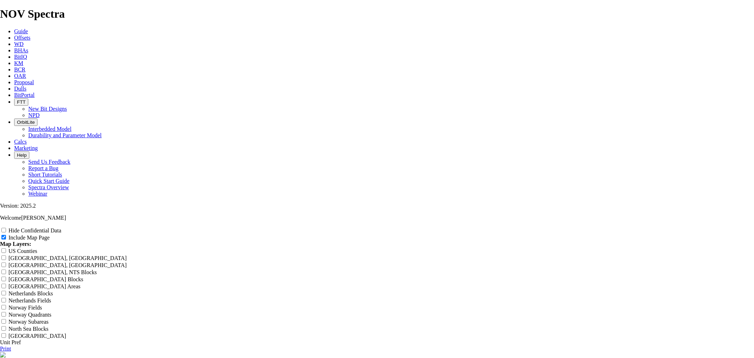
type input "12"
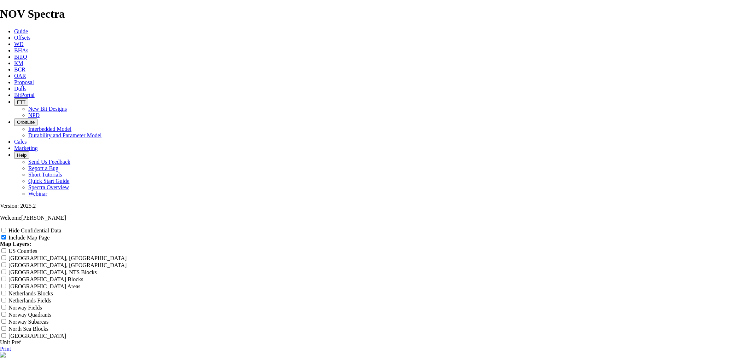
type input "12."
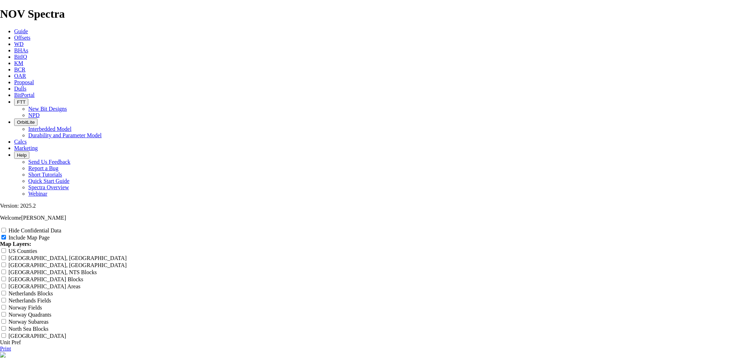
type input "12."
type input "12.2"
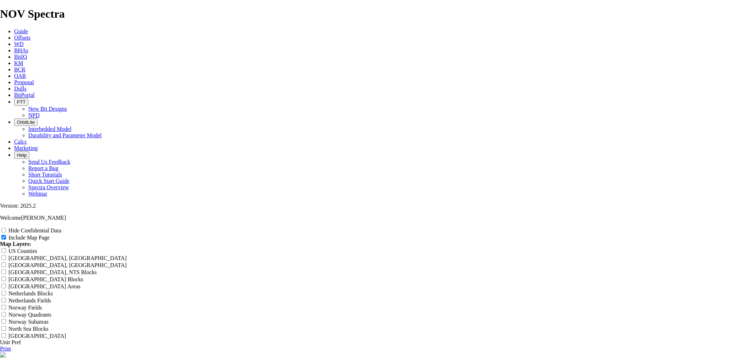
type input "12.2"
type input "12.25"
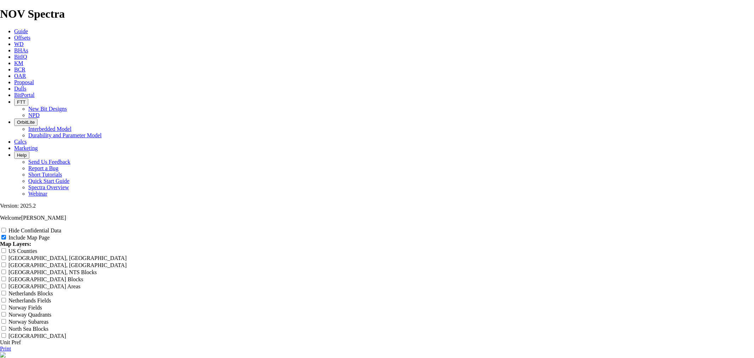
type input "12.25"
type input "12.25 T"
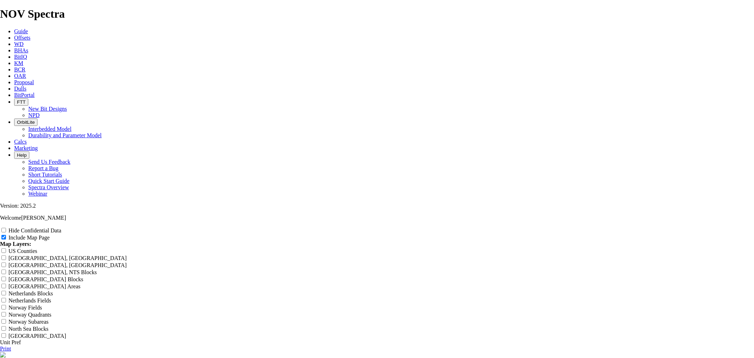
type input "12.25 T"
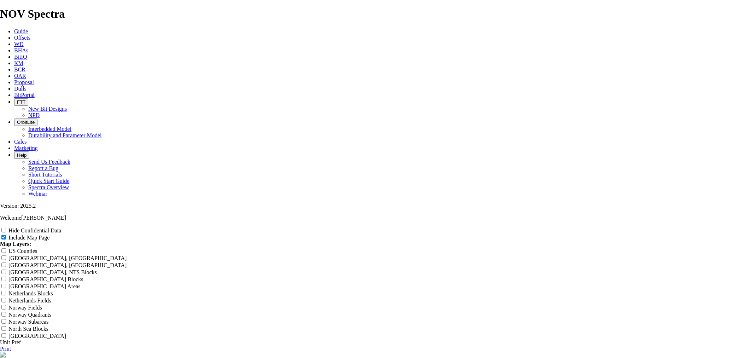
type input "12.25 TK"
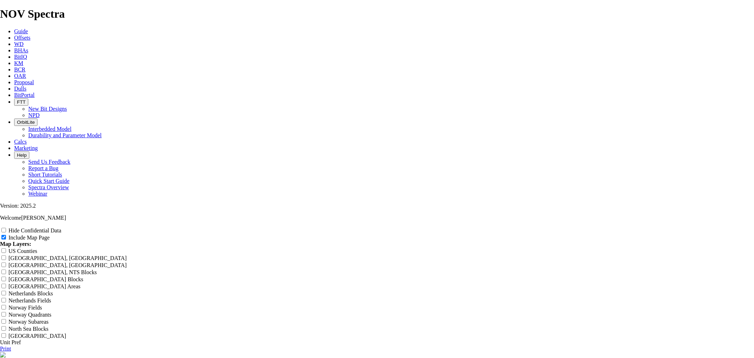
type input "12.25 TK"
type input "12.25 TK6"
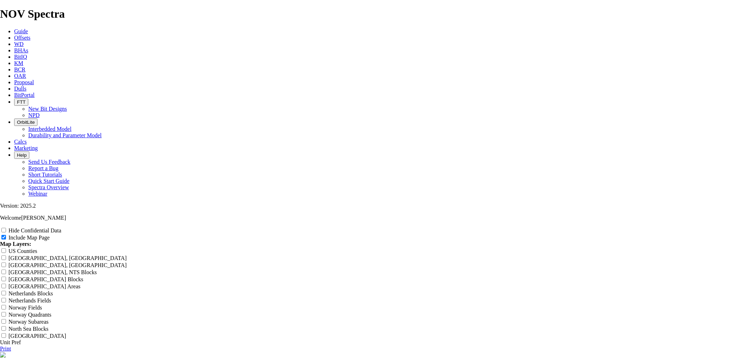
type input "12.25 TK6"
type input "12.25 TK66"
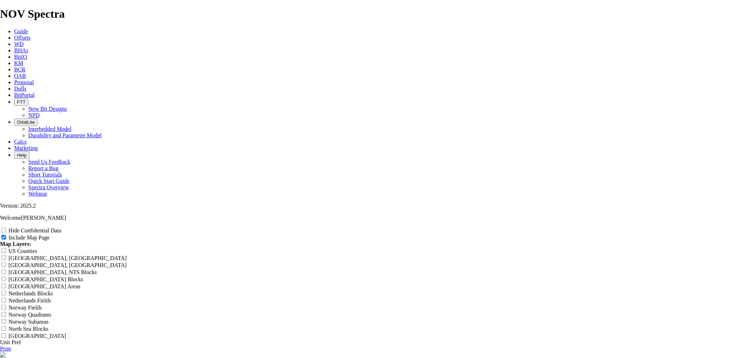
type input "12.25 TK66"
type input "12.25 TK66-"
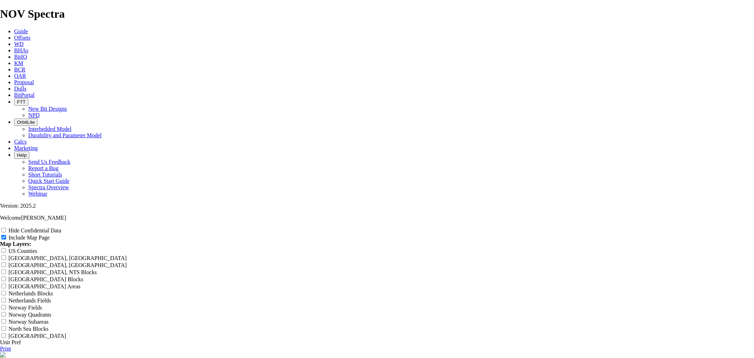
type input "12.25 TK66-"
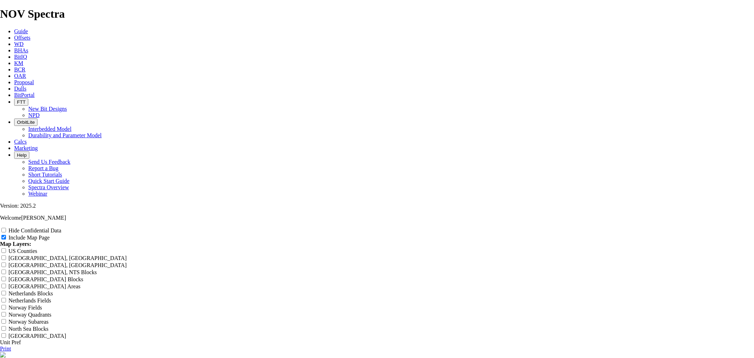
type input "12.25 TK66- F"
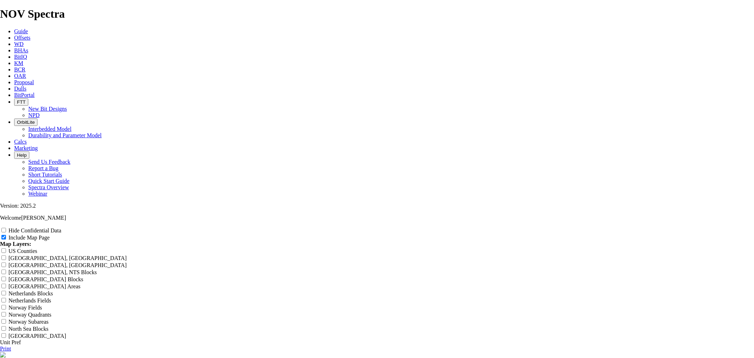
type input "12.25 TK66- F"
type input "12.25 TK66- Fa"
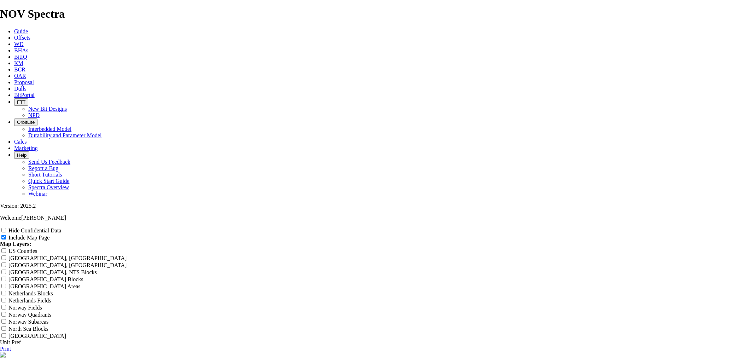
type input "12.25 TK66- Fa"
type input "12.25 TK66- Fas"
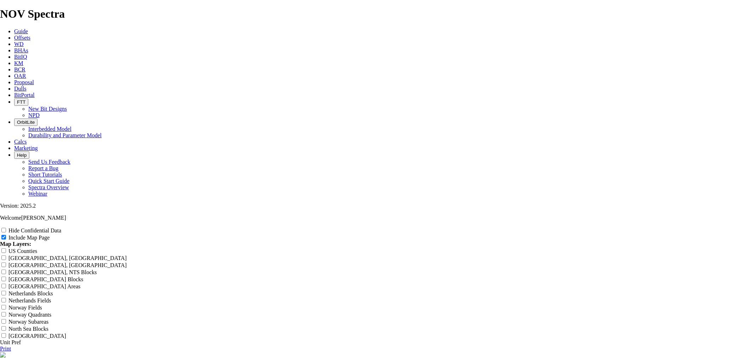
type input "12.25 TK66- Fas"
type input "12.25 TK66- Fa"
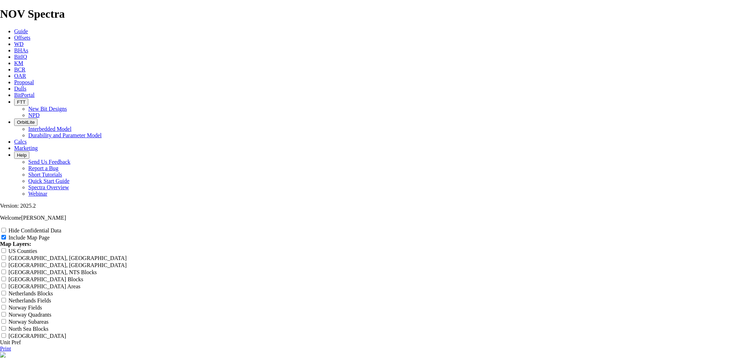
type input "12.25 TK66- Fa"
type input "12.25 TK66- F"
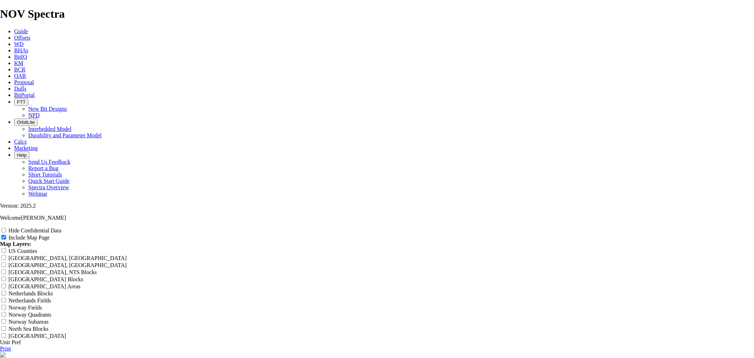
type input "12.25 TK66- F"
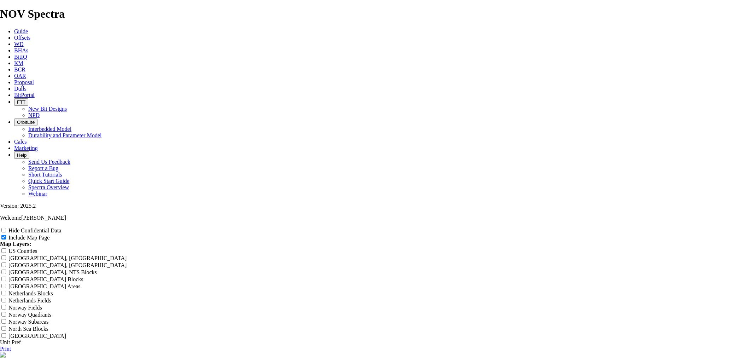
type input "12.25 TK66-"
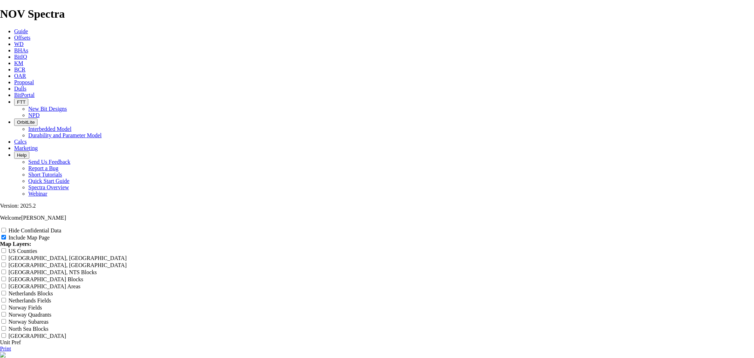
type input "12.25 TK66-"
type input "12.25 TK66"
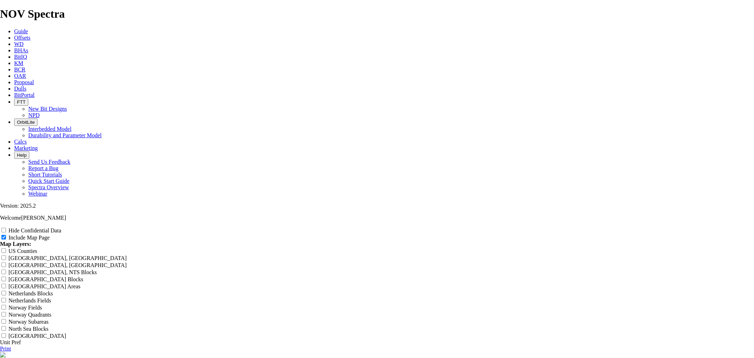
type input "12.25 TK66"
type input "12.25 TK66A"
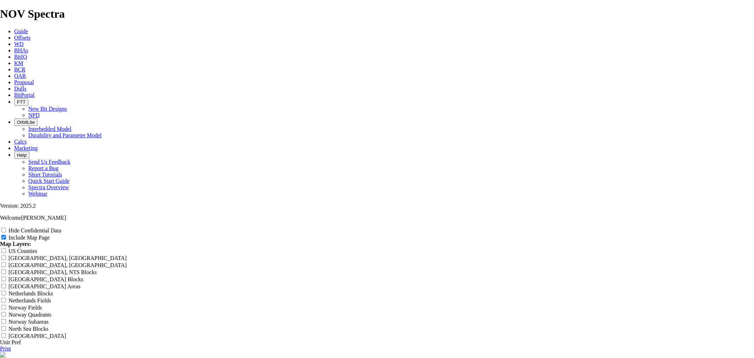
type input "12.25 TK66A"
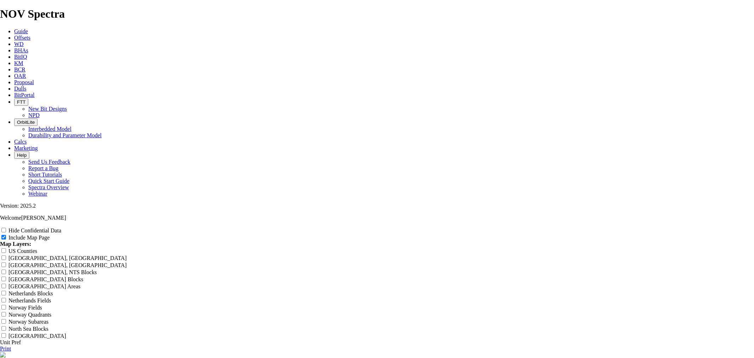
type input "12.25 TK66AE"
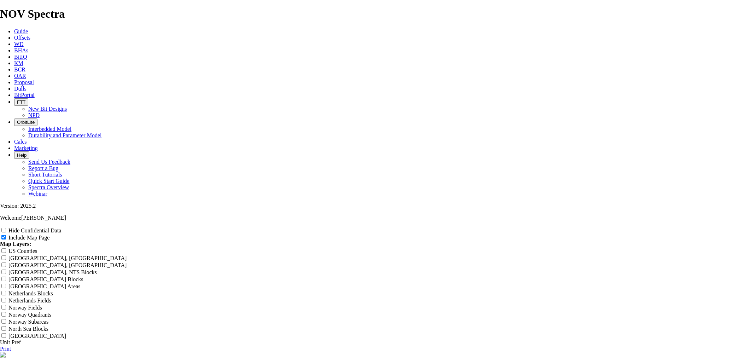
type input "12.25 TK66AE"
type input "12.25 TK66A"
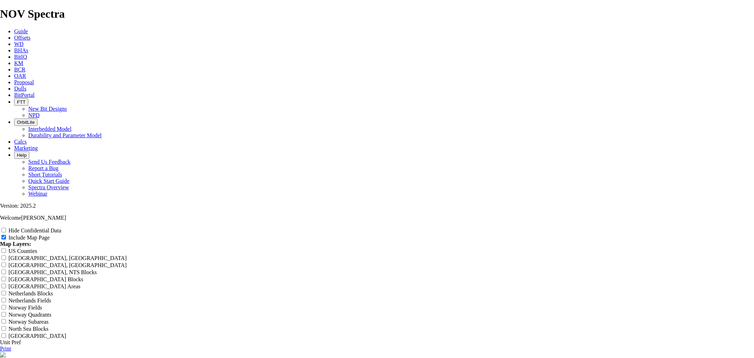
type input "12.25 TK66A"
type input "12.25 TK66"
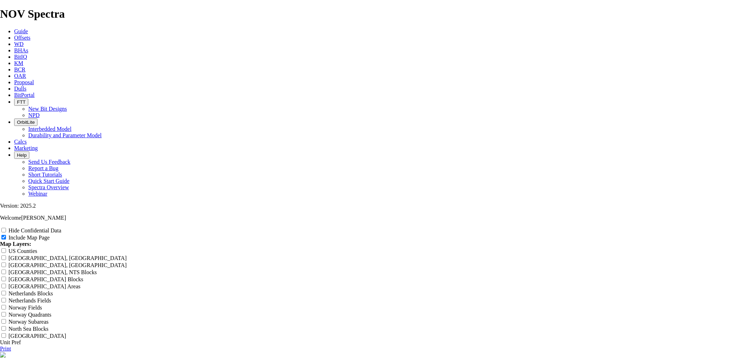
type input "12.25 TK66"
type input "12.25 TK66-"
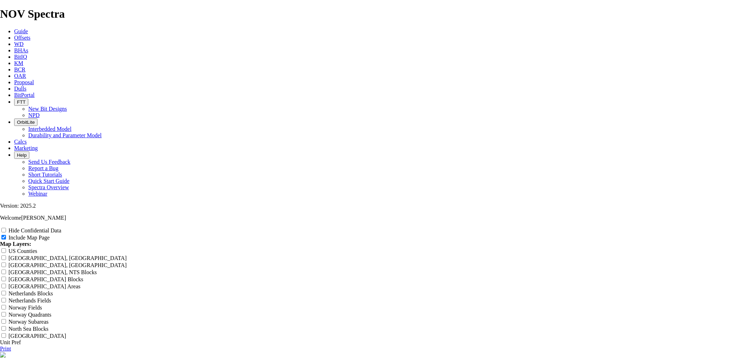
type input "12.25 TK66-"
type input "12.25 TK66-A"
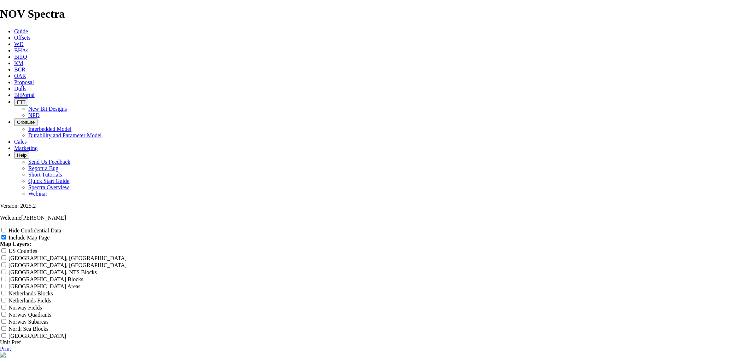
type input "12.25 TK66-A"
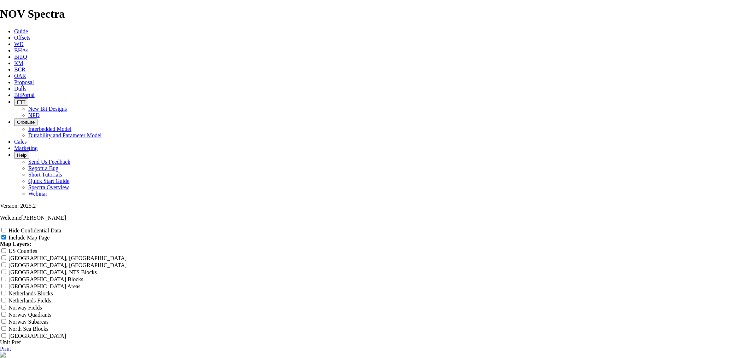
type input "12.25 TK66-AE"
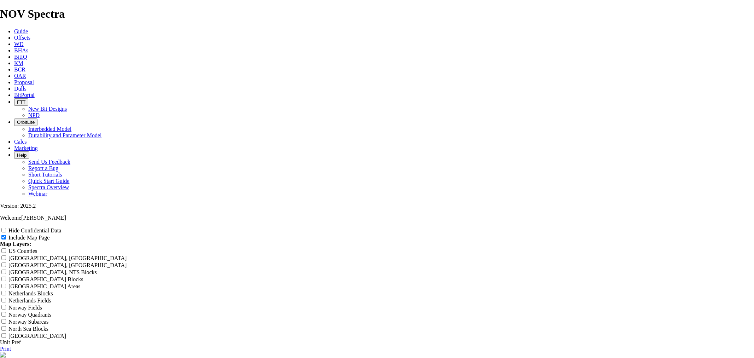
type input "12.25 TK66-AE"
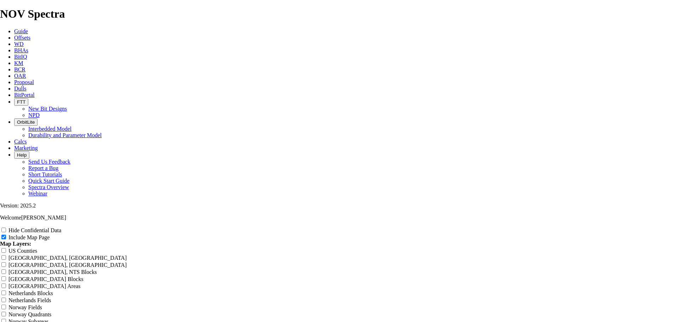
scroll to position [1201, 0]
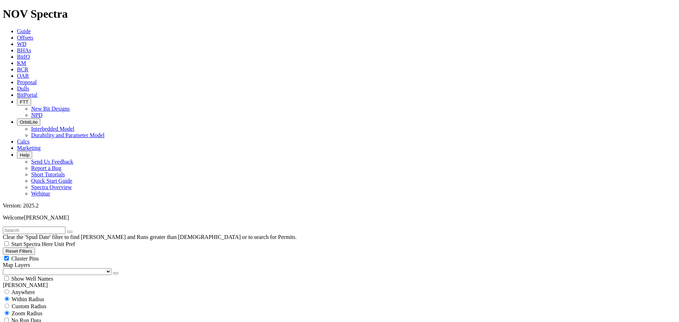
scroll to position [413, 0]
type input "600"
click at [71, 255] on div "Cluster Pins" at bounding box center [339, 258] width 673 height 7
checkbox input "false"
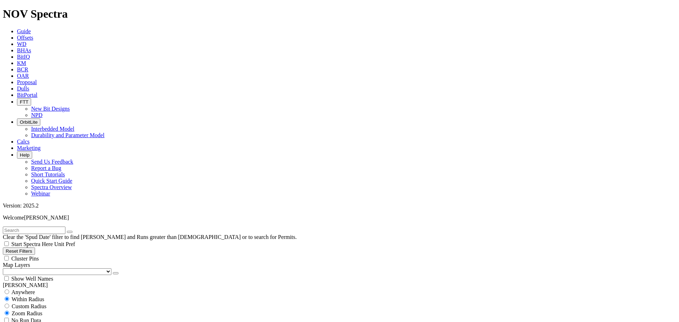
click at [40, 268] on select "US Counties [GEOGRAPHIC_DATA], [GEOGRAPHIC_DATA] [GEOGRAPHIC_DATA], [GEOGRAPHIC…" at bounding box center [57, 271] width 109 height 7
click at [5, 268] on select "US Counties [GEOGRAPHIC_DATA], [GEOGRAPHIC_DATA] [GEOGRAPHIC_DATA], [GEOGRAPHIC…" at bounding box center [57, 271] width 109 height 7
type input "8/11/22"
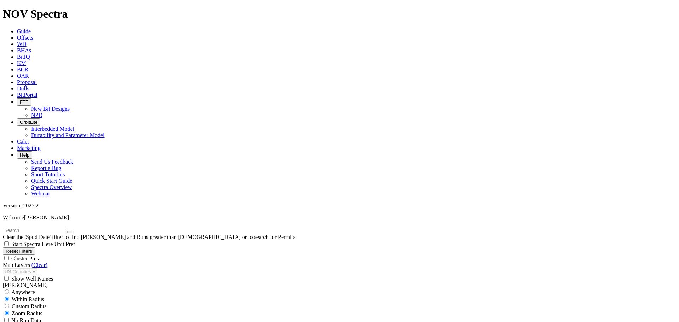
scroll to position [495, 0]
type input "6000"
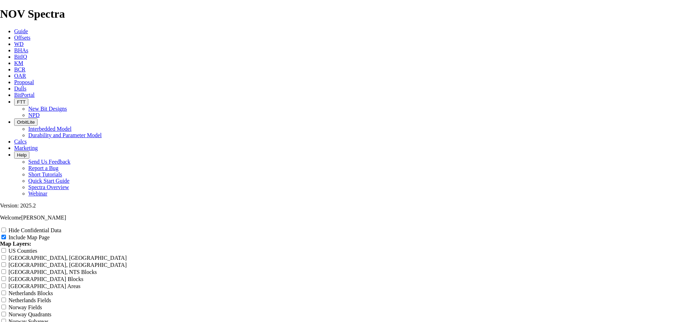
scroll to position [1403, 0]
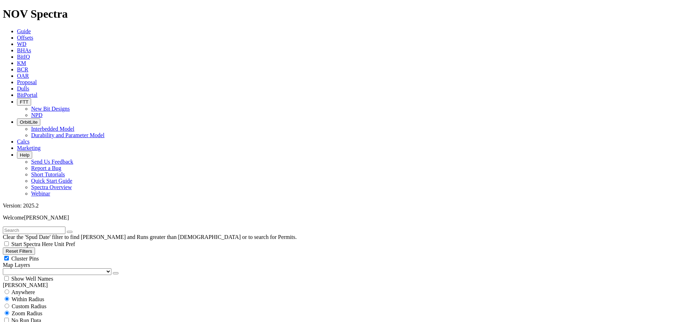
drag, startPoint x: 12, startPoint y: 240, endPoint x: 4, endPoint y: 241, distance: 8.6
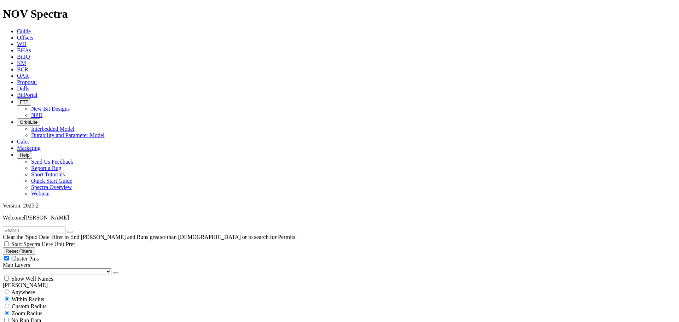
type input "[DATE]"
select select
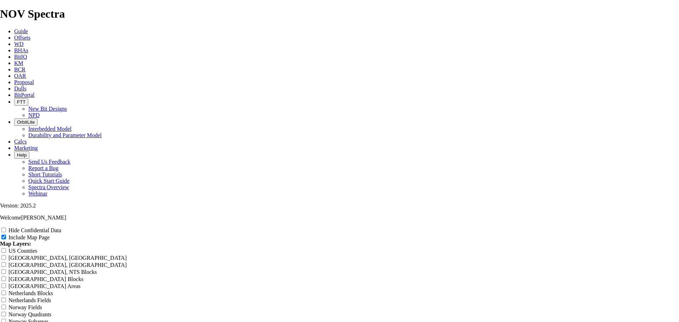
scroll to position [1485, 0]
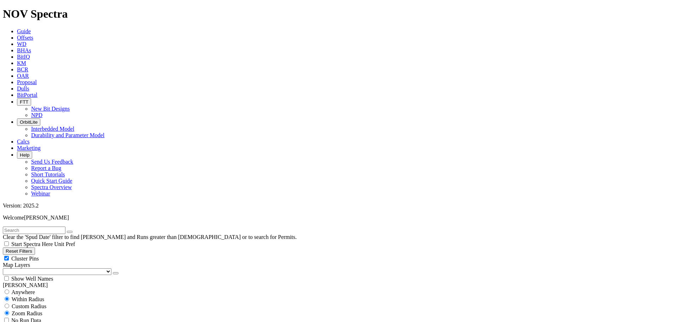
scroll to position [248, 0]
click at [71, 255] on div "Cluster Pins" at bounding box center [339, 258] width 673 height 7
checkbox input "false"
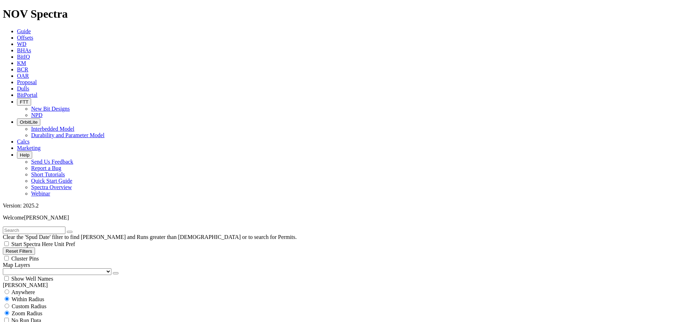
click at [43, 268] on select "US Counties [GEOGRAPHIC_DATA], [GEOGRAPHIC_DATA] [GEOGRAPHIC_DATA], [GEOGRAPHIC…" at bounding box center [57, 271] width 109 height 7
click at [5, 268] on select "US Counties [GEOGRAPHIC_DATA], [GEOGRAPHIC_DATA] [GEOGRAPHIC_DATA], [GEOGRAPHIC…" at bounding box center [57, 271] width 109 height 7
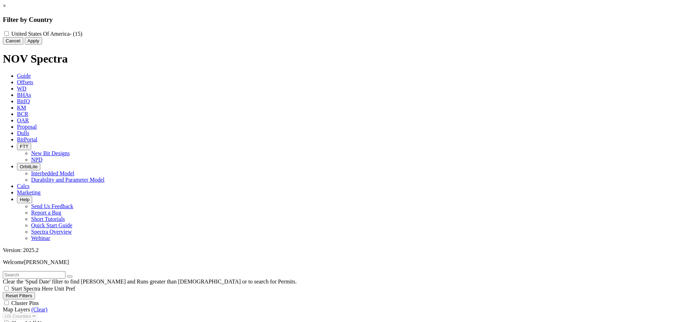
click at [43, 45] on div "× Filter by Country United States Of America - (15) Cancel Apply" at bounding box center [339, 24] width 673 height 42
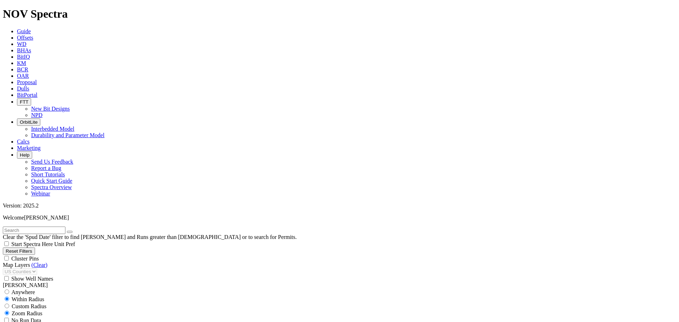
select select
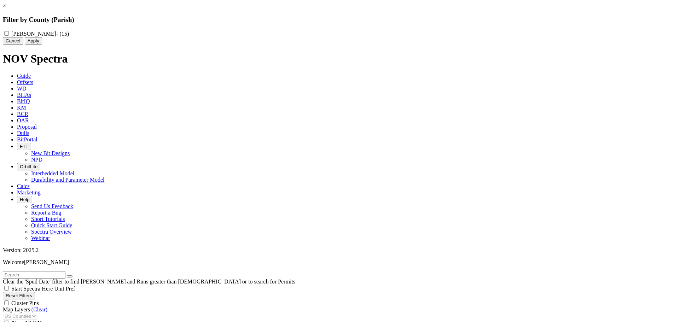
click at [9, 33] on input "WEBB - (15)" at bounding box center [6, 33] width 5 height 5
checkbox input "false"
click at [23, 45] on button "Cancel" at bounding box center [13, 40] width 21 height 7
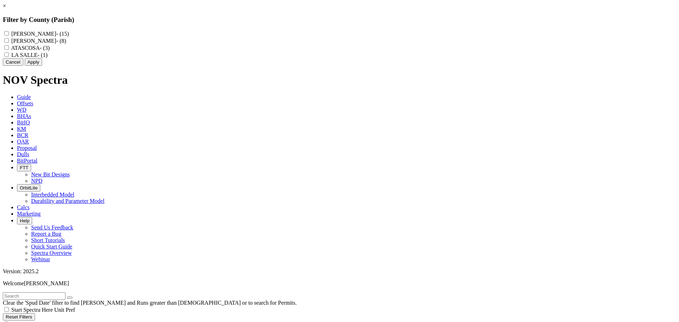
click at [9, 57] on SALLE "LA SALLE - (1)" at bounding box center [6, 54] width 5 height 5
checkbox SALLE "true"
click at [9, 35] on input "WEBB - (15)" at bounding box center [6, 33] width 5 height 5
checkbox input "true"
click at [66, 44] on label "MCMULLEN - (8)" at bounding box center [38, 41] width 55 height 6
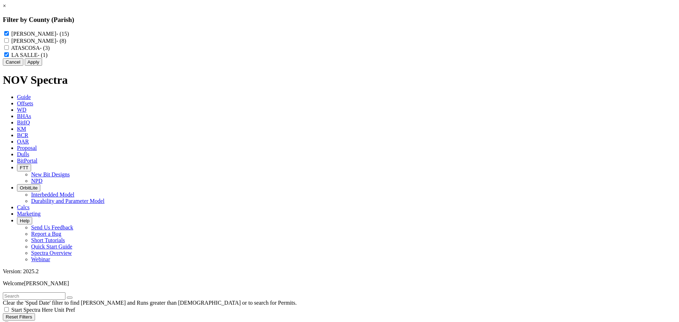
click at [9, 43] on input "MCMULLEN - (8)" at bounding box center [6, 40] width 5 height 5
checkbox input "true"
click at [42, 66] on button "Apply" at bounding box center [33, 61] width 17 height 7
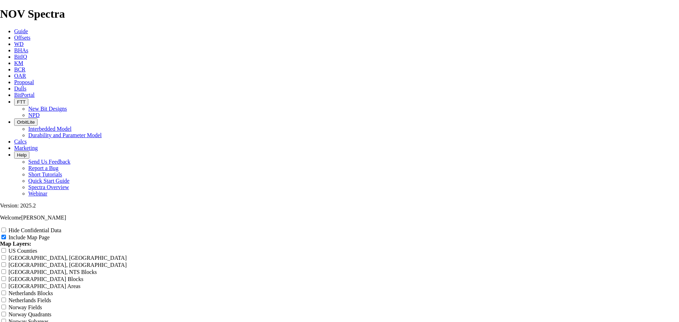
scroll to position [908, 0]
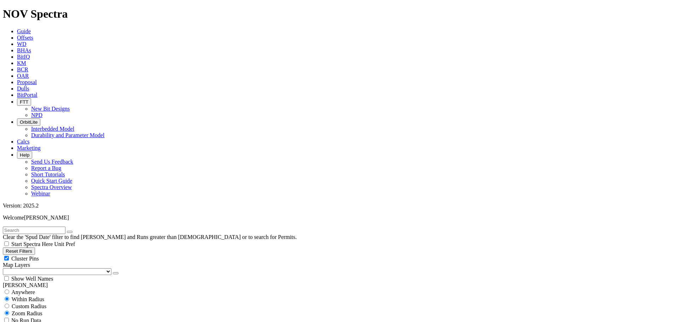
click at [68, 255] on div "Cluster Pins" at bounding box center [339, 258] width 673 height 7
checkbox input "false"
click at [39, 268] on select "US Counties [GEOGRAPHIC_DATA], [GEOGRAPHIC_DATA] [GEOGRAPHIC_DATA], [GEOGRAPHIC…" at bounding box center [57, 271] width 109 height 7
click at [5, 268] on select "US Counties [GEOGRAPHIC_DATA], [GEOGRAPHIC_DATA] [GEOGRAPHIC_DATA], [GEOGRAPHIC…" at bounding box center [57, 271] width 109 height 7
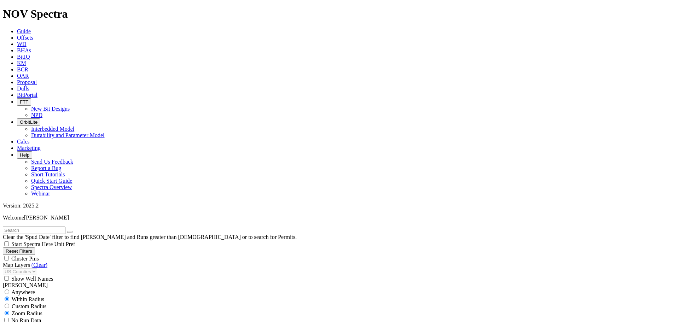
select select
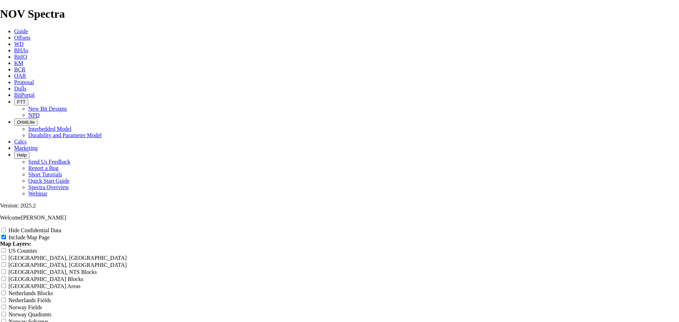
scroll to position [1403, 0]
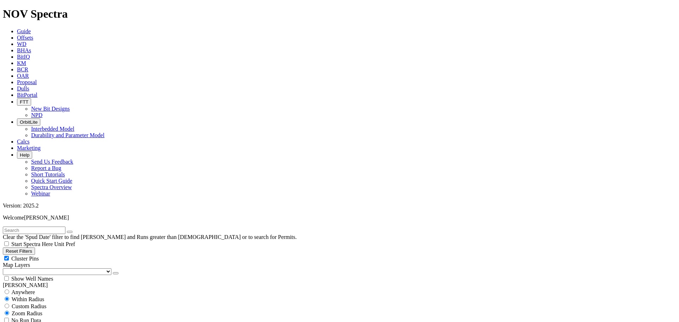
scroll to position [495, 0]
type input "3500"
click at [71, 255] on div "Cluster Pins" at bounding box center [339, 258] width 673 height 7
checkbox input "false"
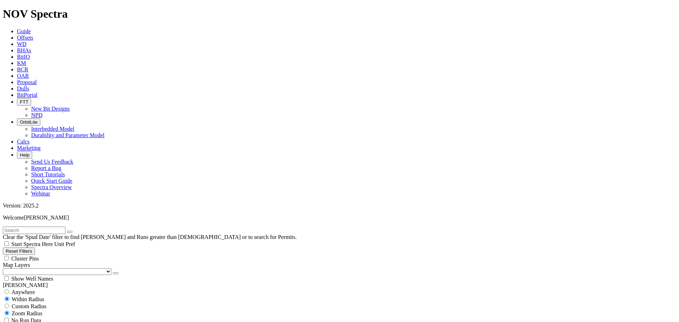
click at [34, 268] on select "US Counties [GEOGRAPHIC_DATA], [GEOGRAPHIC_DATA] [GEOGRAPHIC_DATA], [GEOGRAPHIC…" at bounding box center [57, 271] width 109 height 7
click at [5, 268] on select "US Counties [GEOGRAPHIC_DATA], [GEOGRAPHIC_DATA] [GEOGRAPHIC_DATA], [GEOGRAPHIC…" at bounding box center [57, 271] width 109 height 7
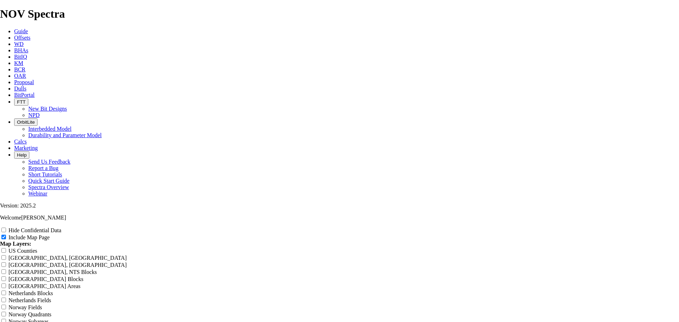
drag, startPoint x: 403, startPoint y: 51, endPoint x: 248, endPoint y: 47, distance: 155.6
type input "1"
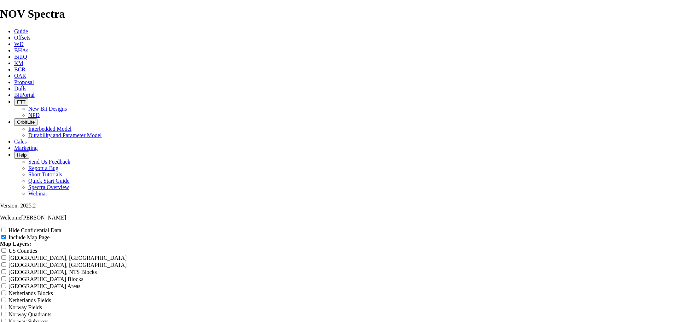
type input "1"
type input "12"
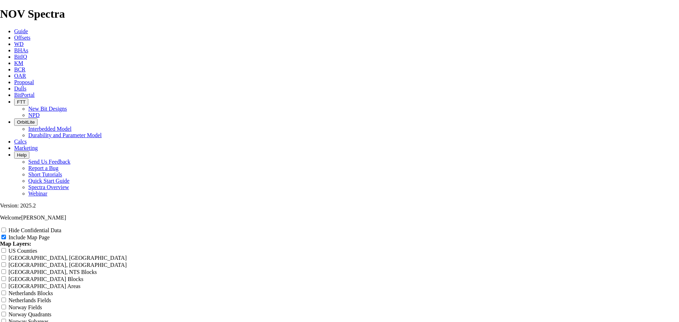
type input "12"
type input "12."
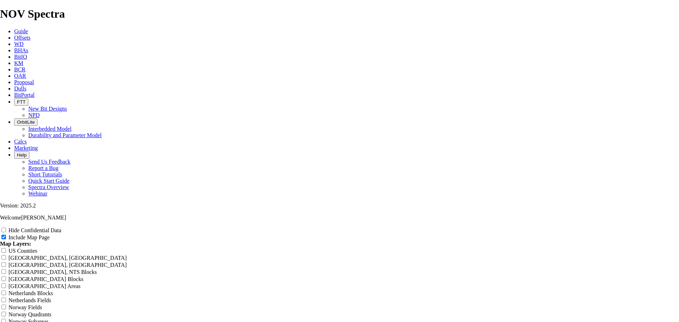
type input "12."
type input "12.2"
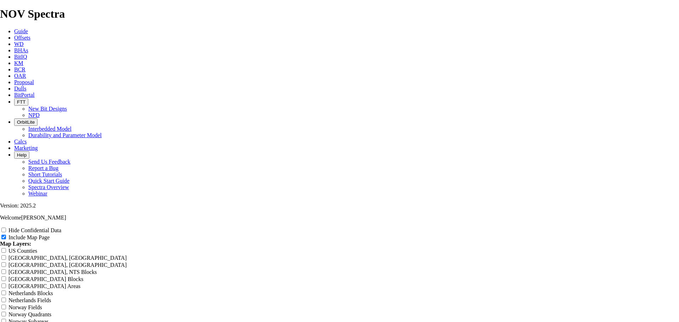
type input "12.2"
type input "12.25"
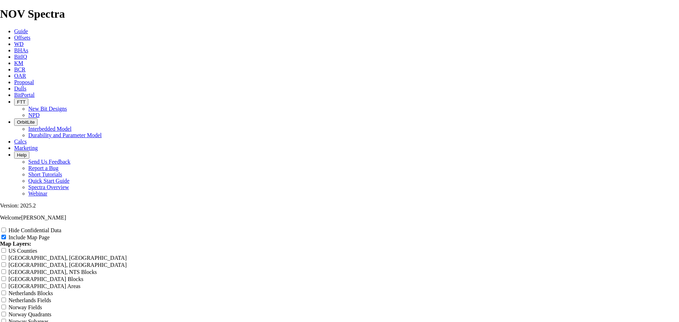
type input "12.25"
type input "12.25 T"
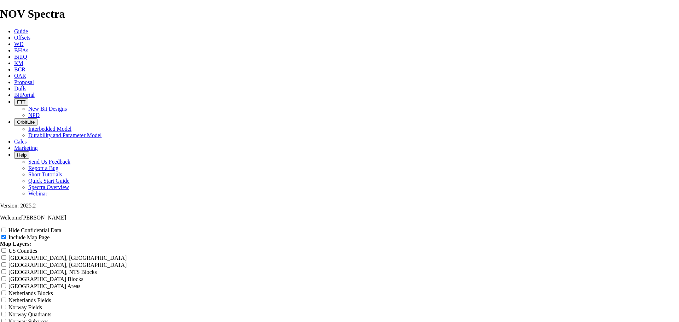
drag, startPoint x: 201, startPoint y: 286, endPoint x: 200, endPoint y: 281, distance: 4.7
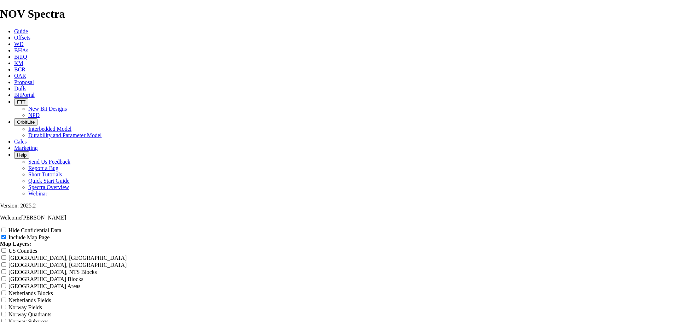
drag, startPoint x: 200, startPoint y: 287, endPoint x: 201, endPoint y: 280, distance: 6.4
drag, startPoint x: 201, startPoint y: 280, endPoint x: 200, endPoint y: 285, distance: 5.4
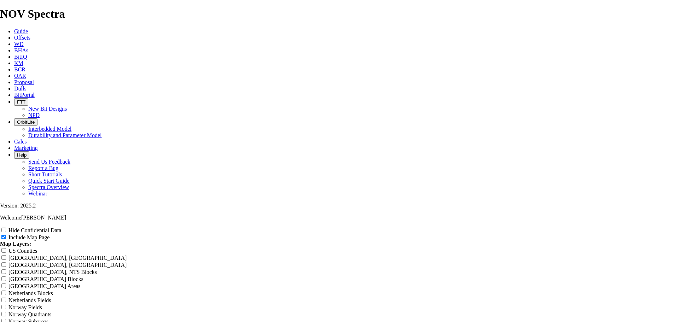
click at [6, 248] on input "US Counties" at bounding box center [3, 250] width 5 height 5
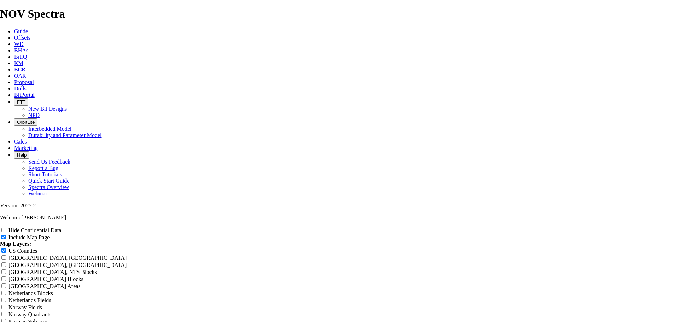
drag, startPoint x: 563, startPoint y: 121, endPoint x: 558, endPoint y: 121, distance: 5.4
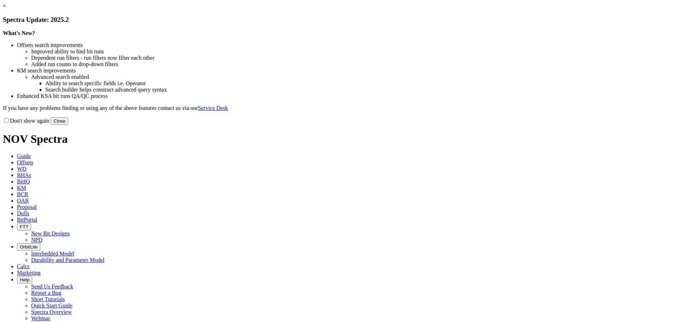
click at [68, 125] on button "Close" at bounding box center [60, 120] width 18 height 7
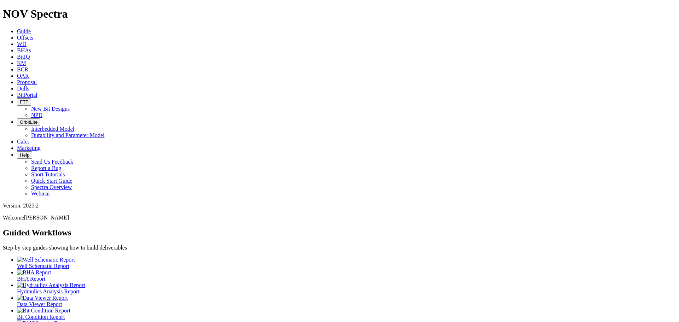
click at [17, 35] on icon at bounding box center [17, 38] width 0 height 6
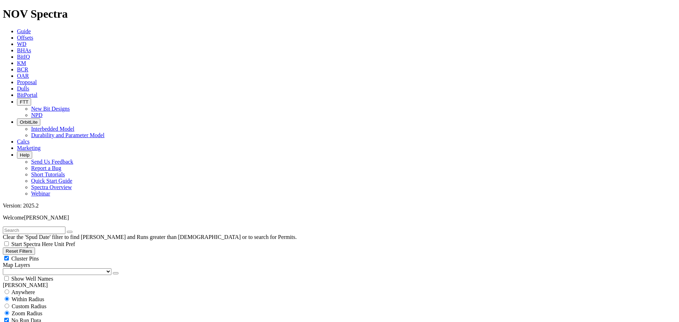
click at [68, 255] on div "Cluster Pins" at bounding box center [339, 258] width 673 height 7
checkbox input "false"
click at [40, 268] on select "US Counties [GEOGRAPHIC_DATA], [GEOGRAPHIC_DATA] [GEOGRAPHIC_DATA], [GEOGRAPHIC…" at bounding box center [57, 271] width 109 height 7
click at [5, 268] on select "US Counties [GEOGRAPHIC_DATA], [GEOGRAPHIC_DATA] [GEOGRAPHIC_DATA], [GEOGRAPHIC…" at bounding box center [57, 271] width 109 height 7
click at [63, 227] on input "text" at bounding box center [34, 230] width 63 height 7
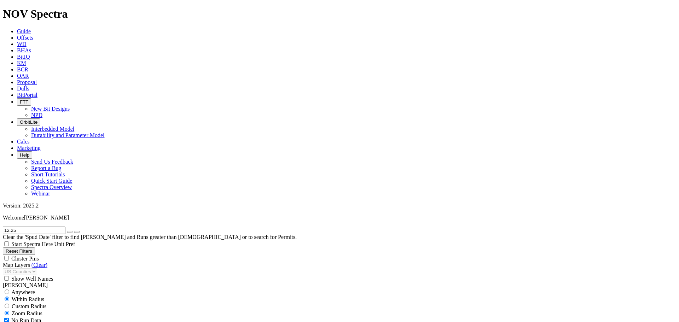
scroll to position [248, 0]
type input "12.25"
checkbox input "false"
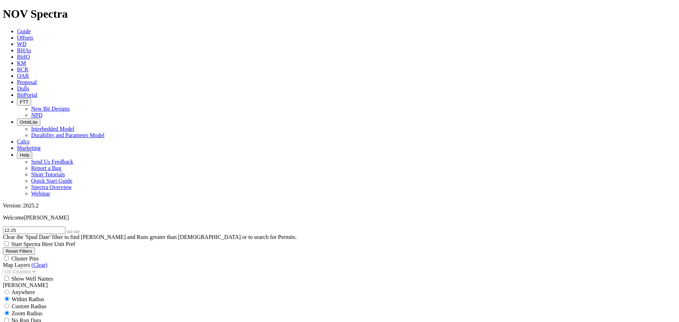
drag, startPoint x: 11, startPoint y: 242, endPoint x: -4, endPoint y: 243, distance: 14.9
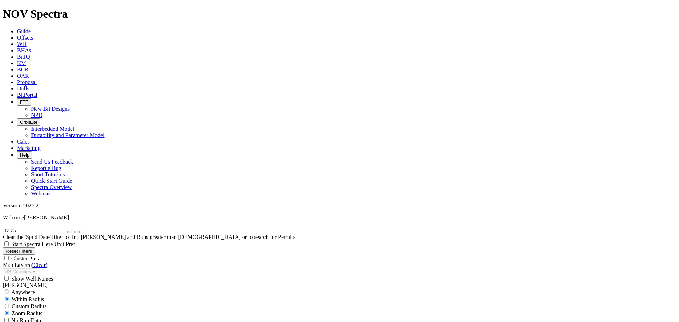
type input "[DATE]"
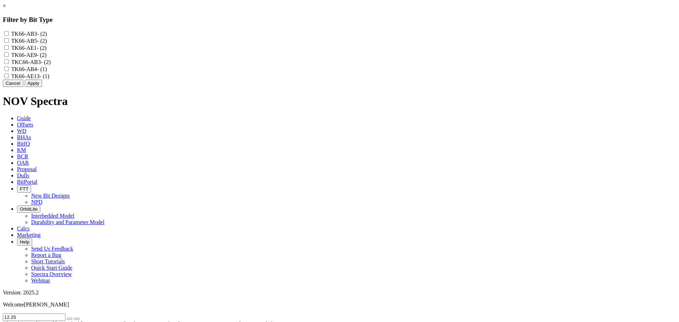
click at [23, 87] on button "Cancel" at bounding box center [13, 83] width 21 height 7
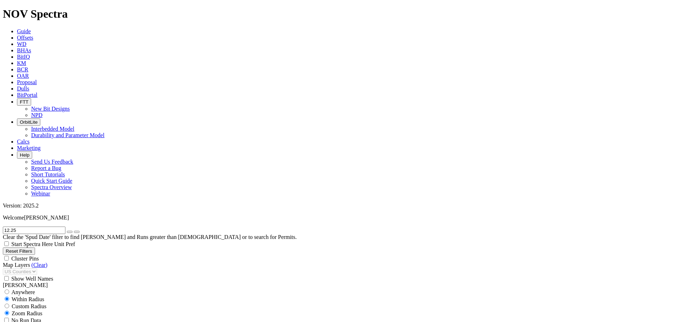
scroll to position [248, 0]
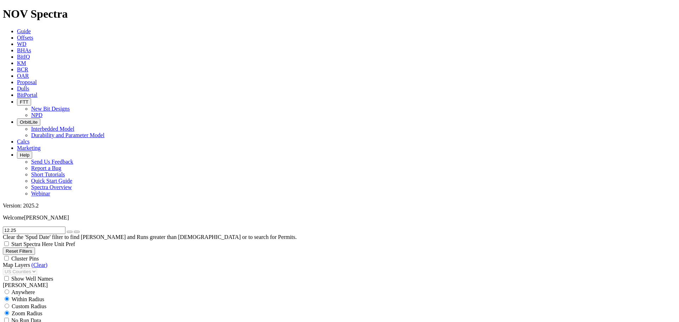
type input "7000"
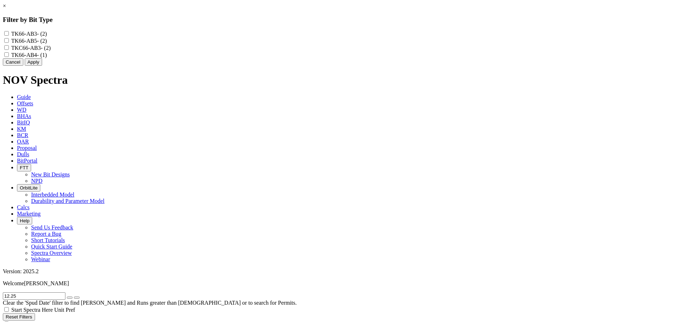
click at [23, 66] on button "Cancel" at bounding box center [13, 61] width 21 height 7
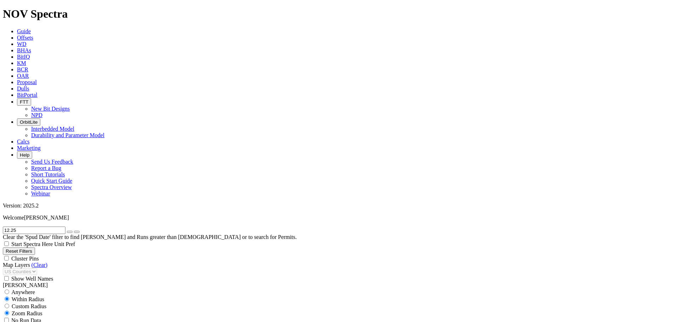
select select "? number:12.25 ?"
click at [70, 232] on icon "button" at bounding box center [70, 232] width 0 height 0
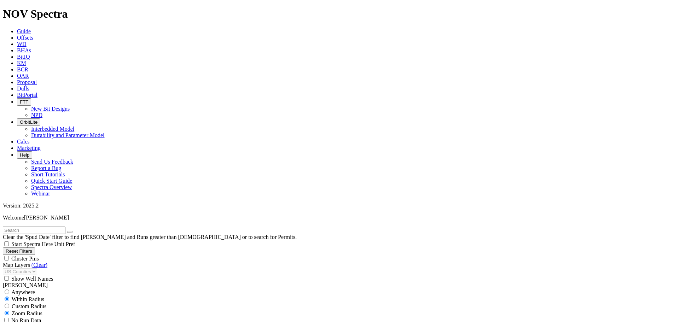
scroll to position [248, 0]
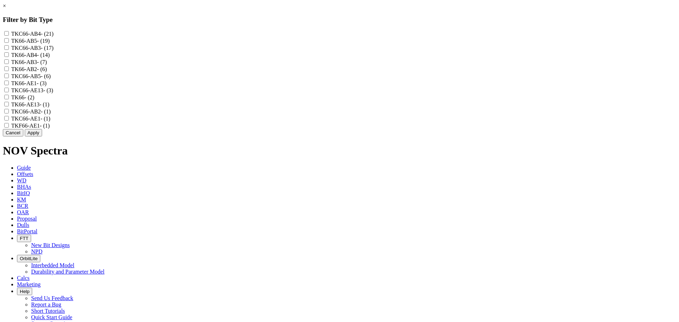
click at [32, 33] on div "× Filter by Bit Type TKC66-AB4 - (21) TK66-AB5 - (19) TKC66-AB3 - (17) TK66-AB4…" at bounding box center [339, 70] width 673 height 134
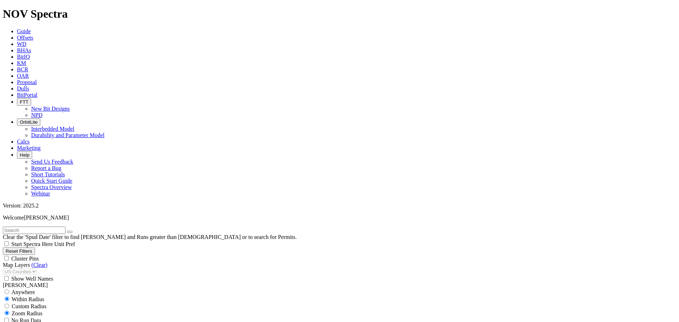
click at [33, 227] on input "text" at bounding box center [34, 230] width 63 height 7
click at [17, 227] on input "an1" at bounding box center [34, 230] width 63 height 7
type input "an2"
click at [70, 232] on icon "button" at bounding box center [70, 232] width 0 height 0
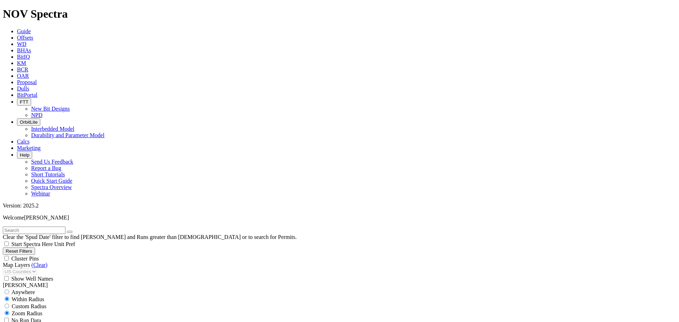
select select
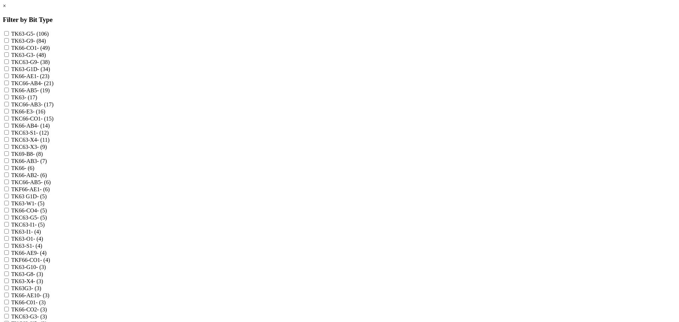
click at [99, 160] on div "× Filter by Bit Type TK63-G5 - (106) TK63-G9 - (84) TK66-CO1 - (49) TK63-G3 - (…" at bounding box center [339, 314] width 673 height 622
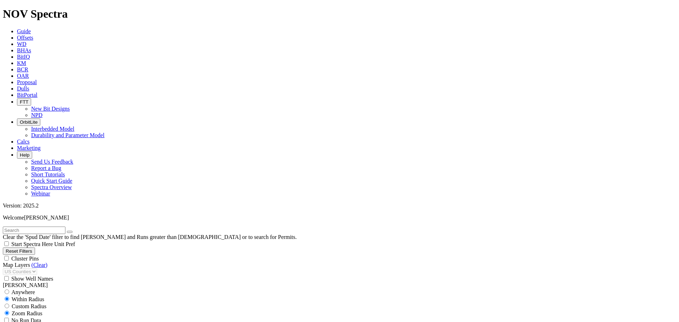
select select "? number:12.25 ?"
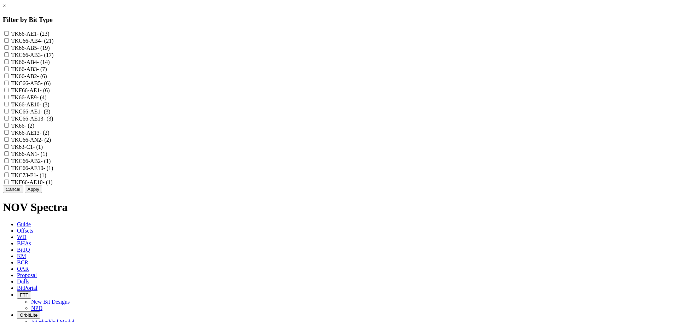
click at [9, 142] on input "TKC66-AN2 - (2)" at bounding box center [6, 139] width 5 height 5
checkbox input "true"
click at [9, 156] on input "TK66-AN1 - (1)" at bounding box center [6, 153] width 5 height 5
checkbox input "true"
click at [42, 193] on button "Apply" at bounding box center [33, 189] width 17 height 7
